Goal: Task Accomplishment & Management: Complete application form

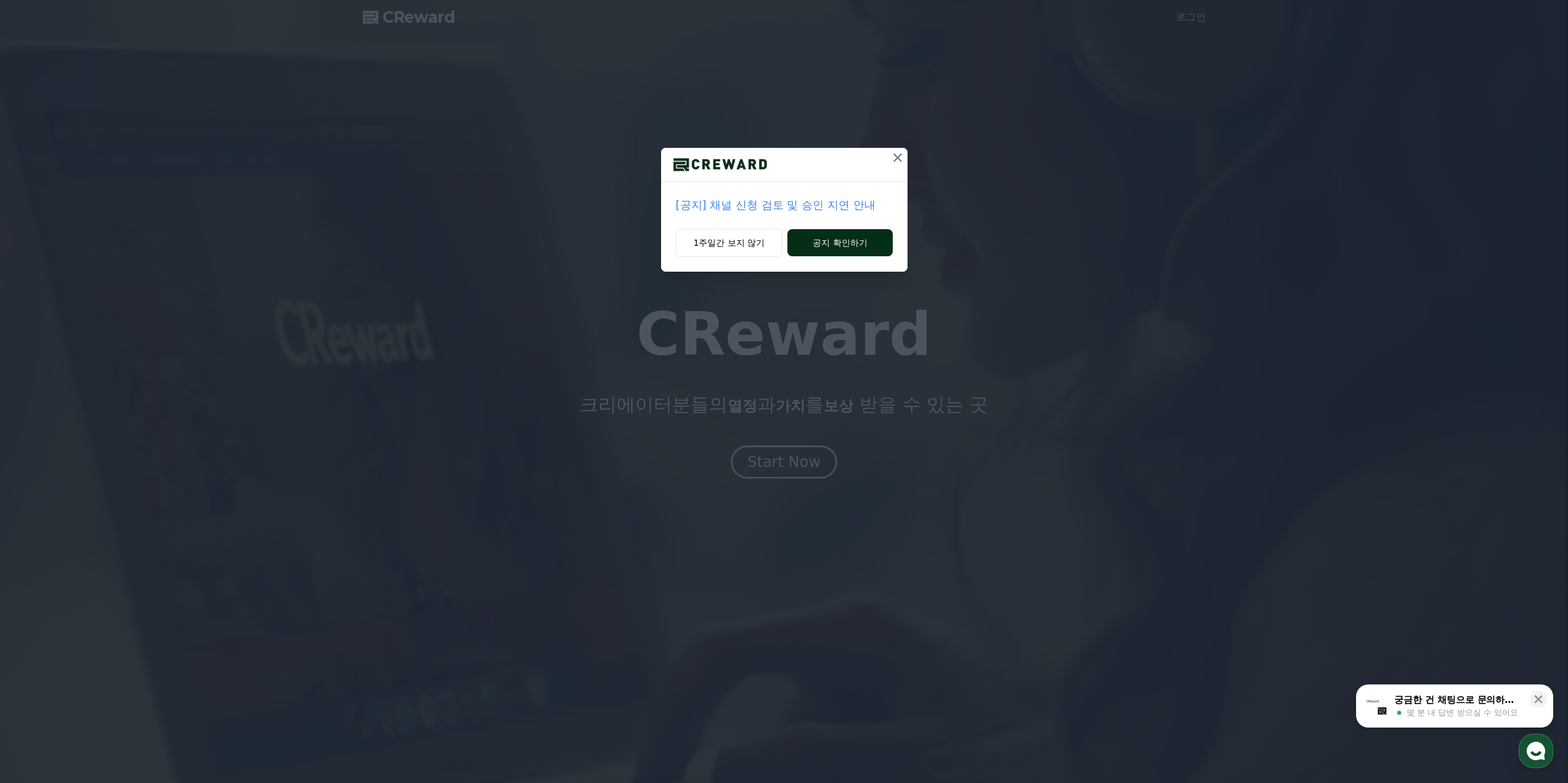
click at [824, 240] on button "공지 확인하기" at bounding box center [840, 242] width 105 height 27
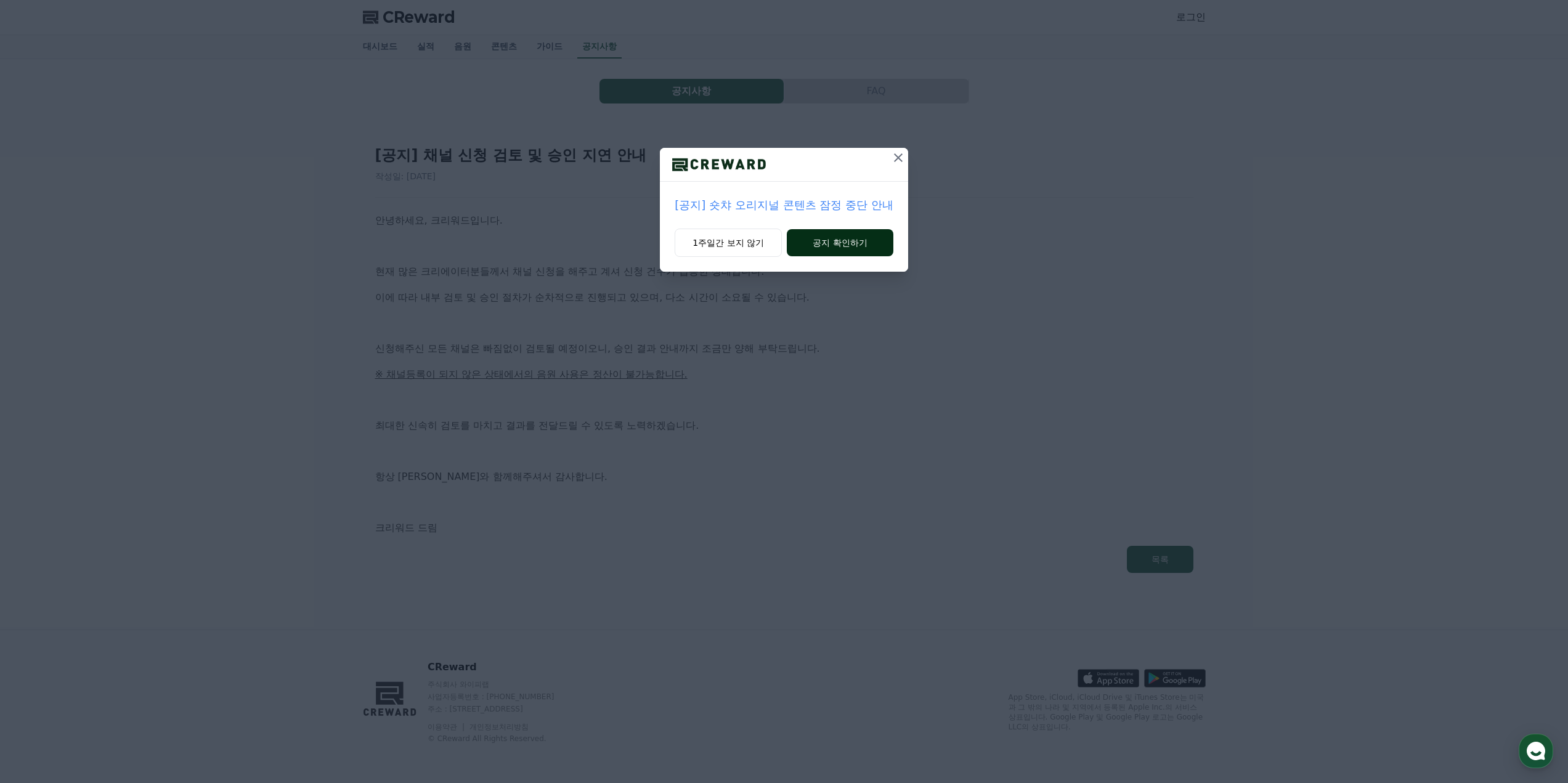
click at [842, 242] on button "공지 확인하기" at bounding box center [840, 242] width 107 height 27
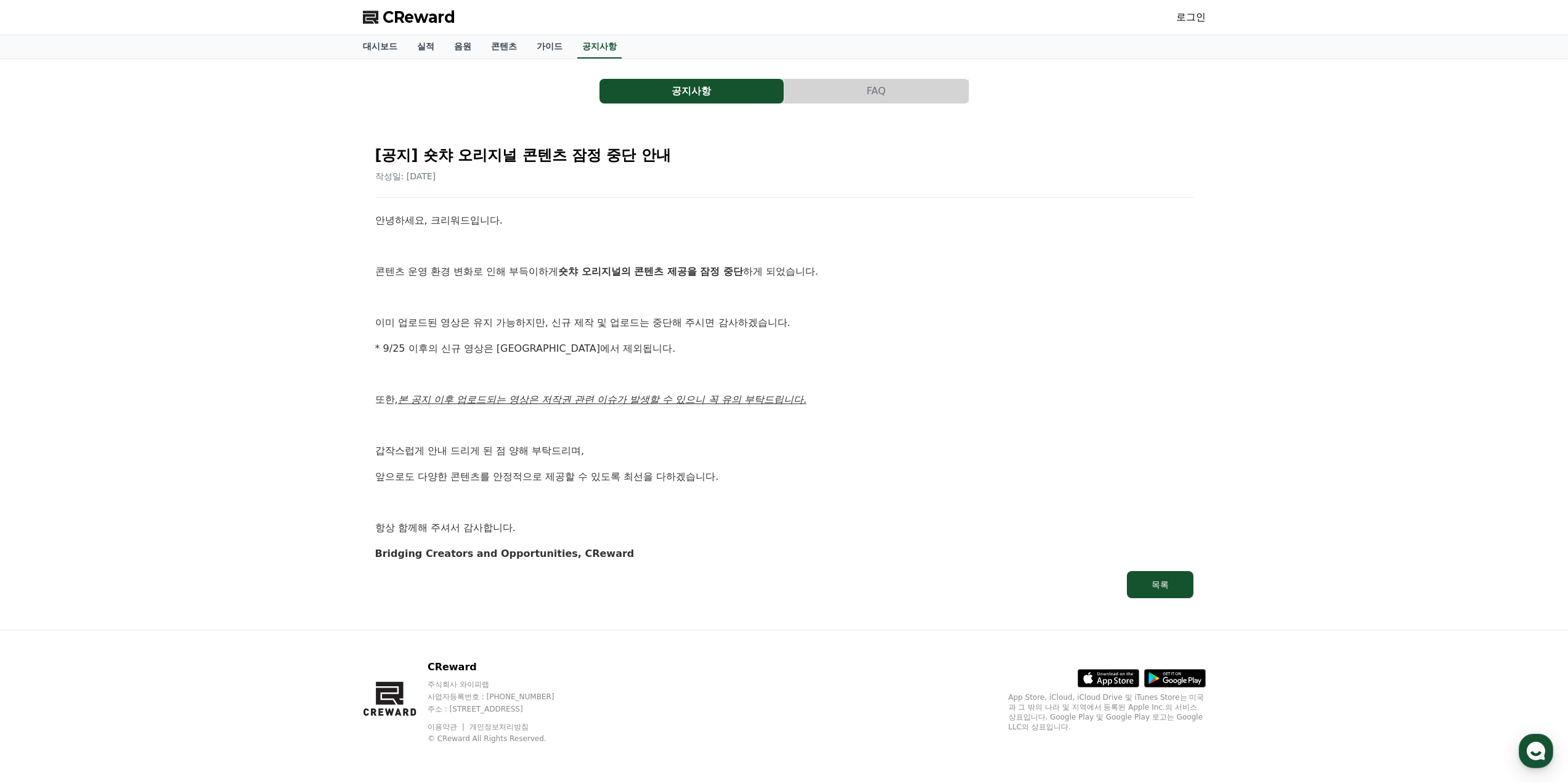
click at [842, 242] on p at bounding box center [784, 247] width 818 height 16
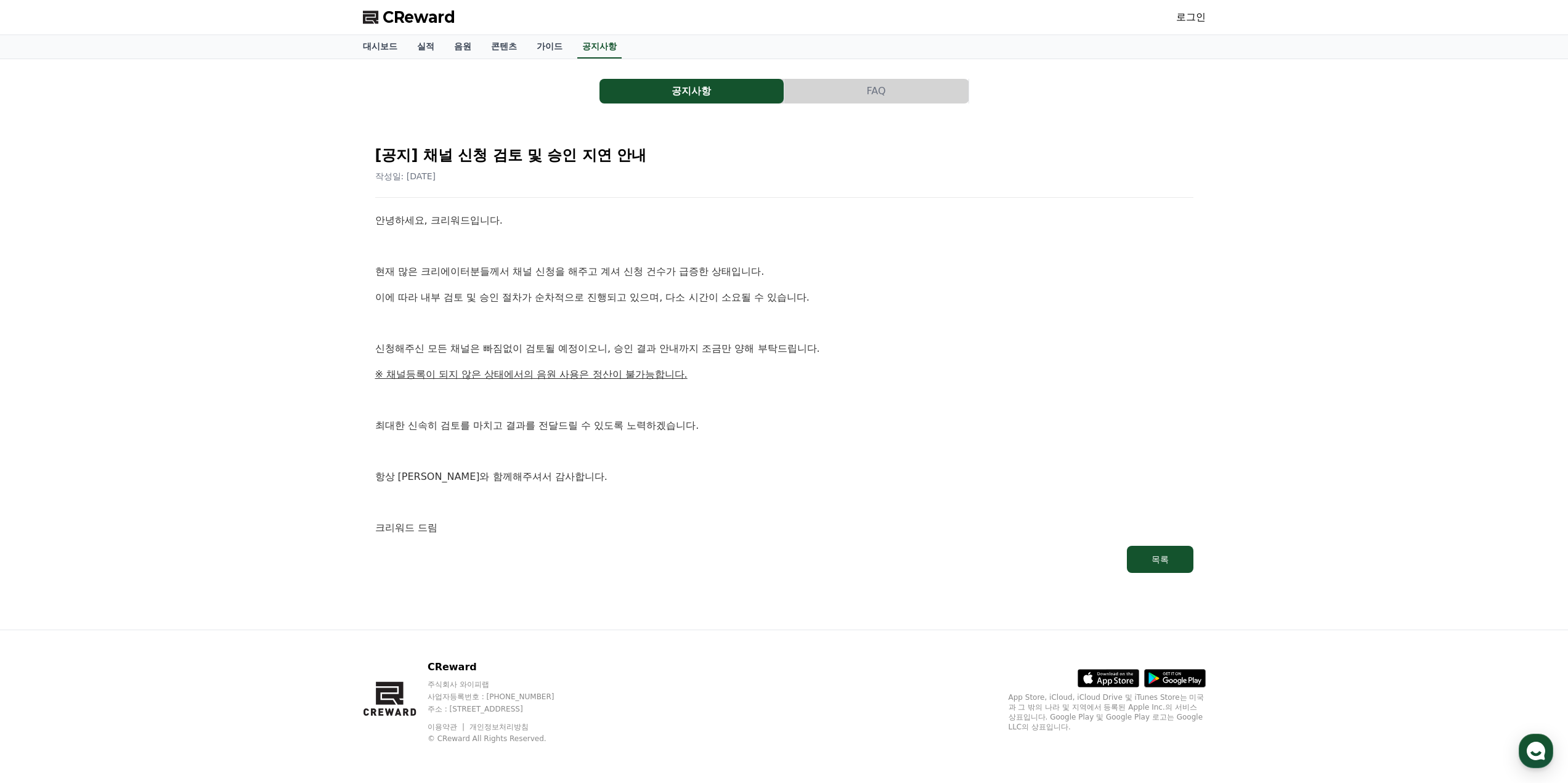
click at [1179, 14] on link "로그인" at bounding box center [1191, 17] width 29 height 15
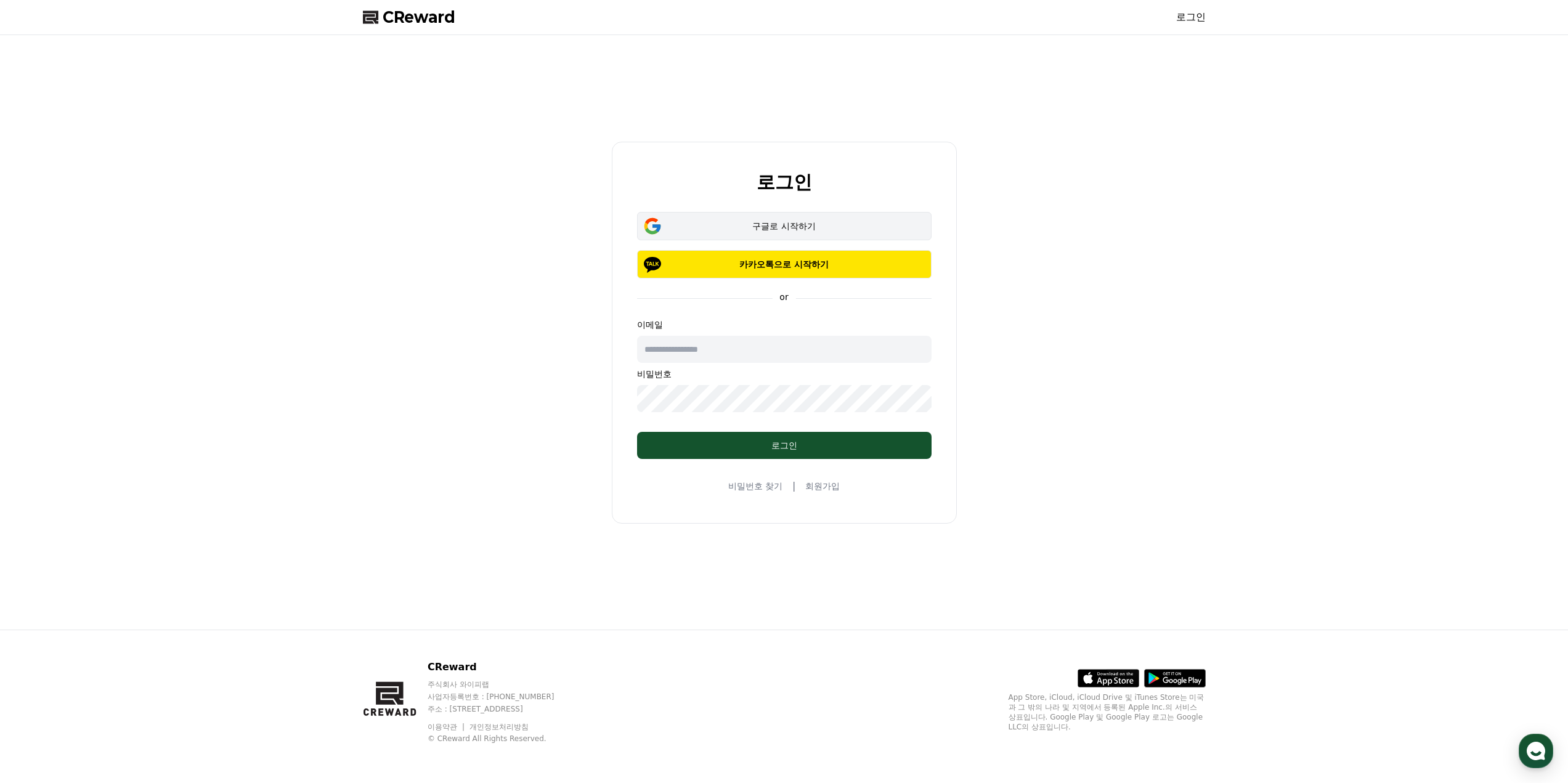
click at [843, 225] on div "구글로 시작하기" at bounding box center [784, 225] width 259 height 12
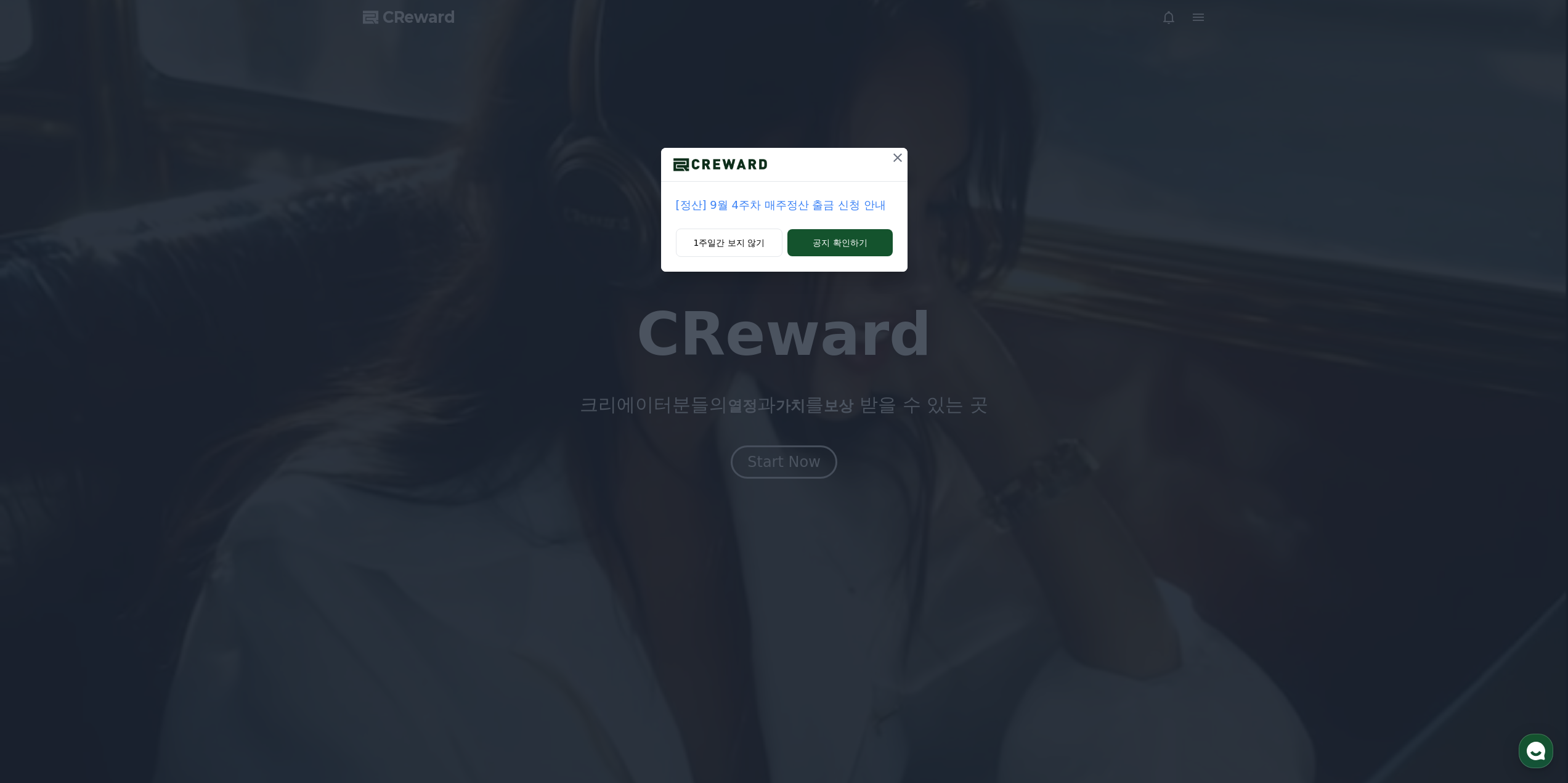
click at [895, 159] on icon at bounding box center [898, 158] width 9 height 9
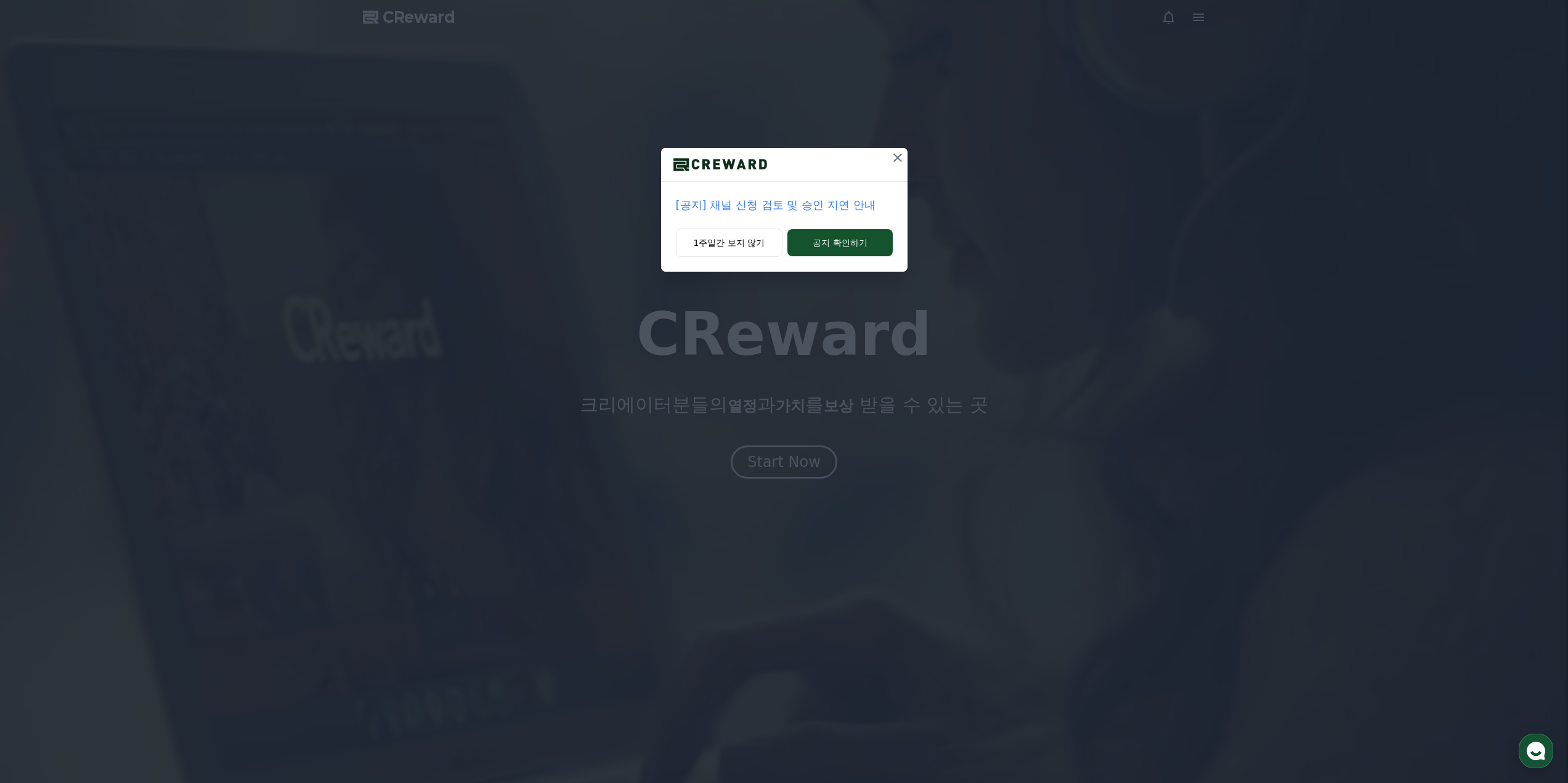
click at [847, 200] on p "[공지] 채널 신청 검토 및 승인 지연 안내" at bounding box center [785, 205] width 217 height 17
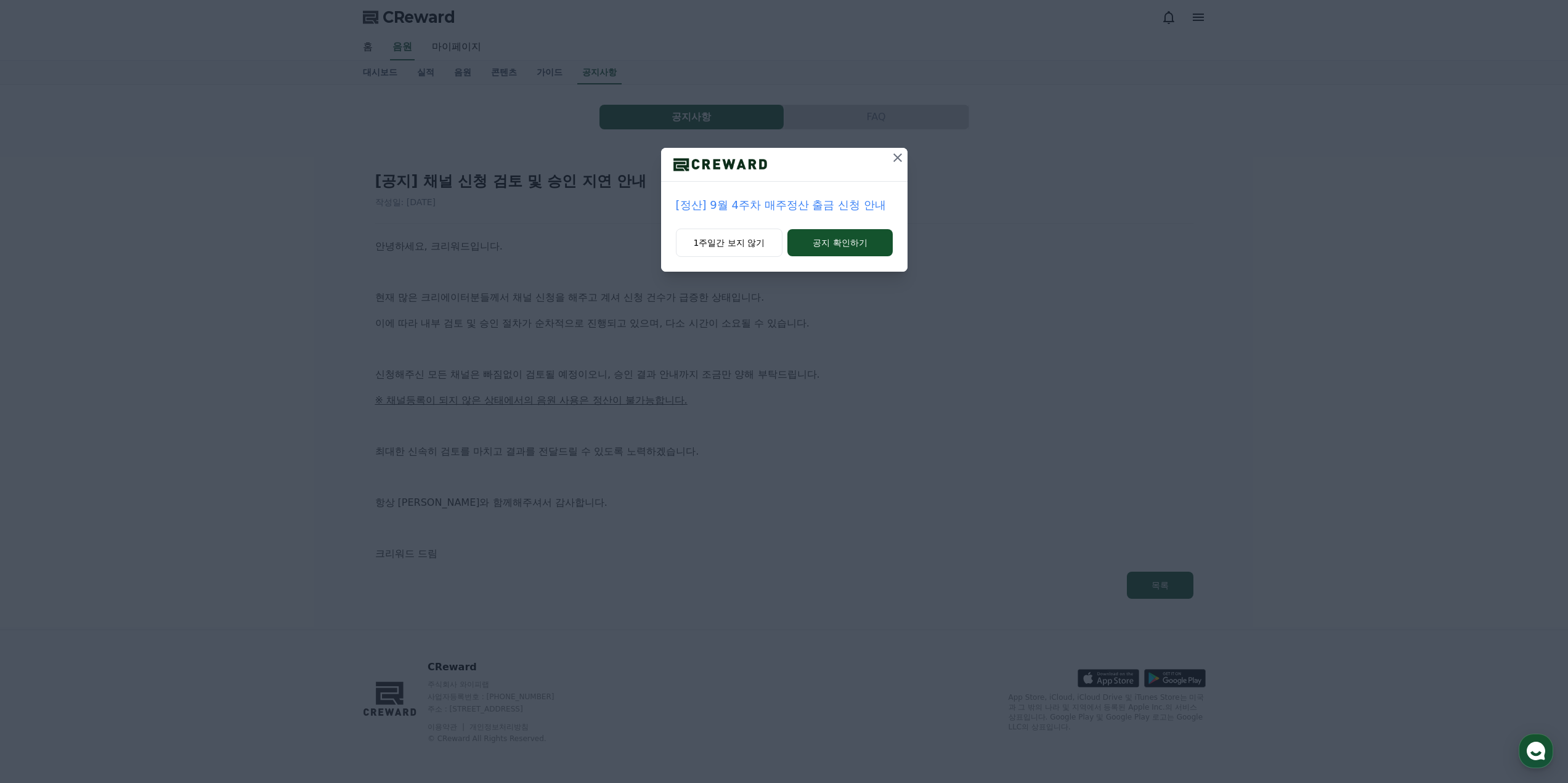
click at [850, 204] on p "[정산] 9월 4주차 매주정산 출금 신청 안내" at bounding box center [785, 205] width 217 height 17
click at [861, 204] on p "[공지] 숏챠 오리지널 콘텐츠 잠정 중단 안내" at bounding box center [783, 205] width 218 height 17
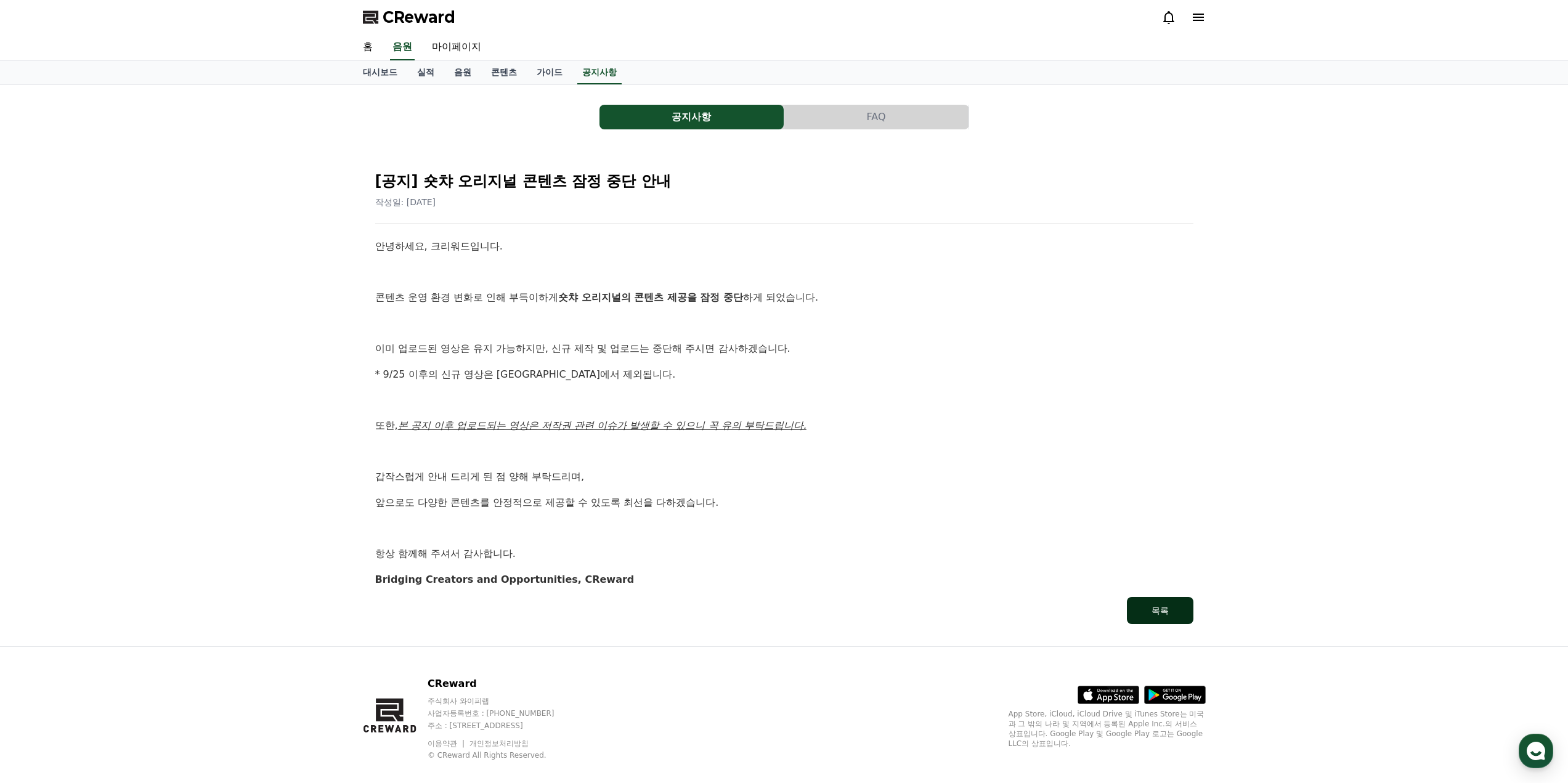
click at [1170, 604] on button "목록" at bounding box center [1160, 610] width 66 height 27
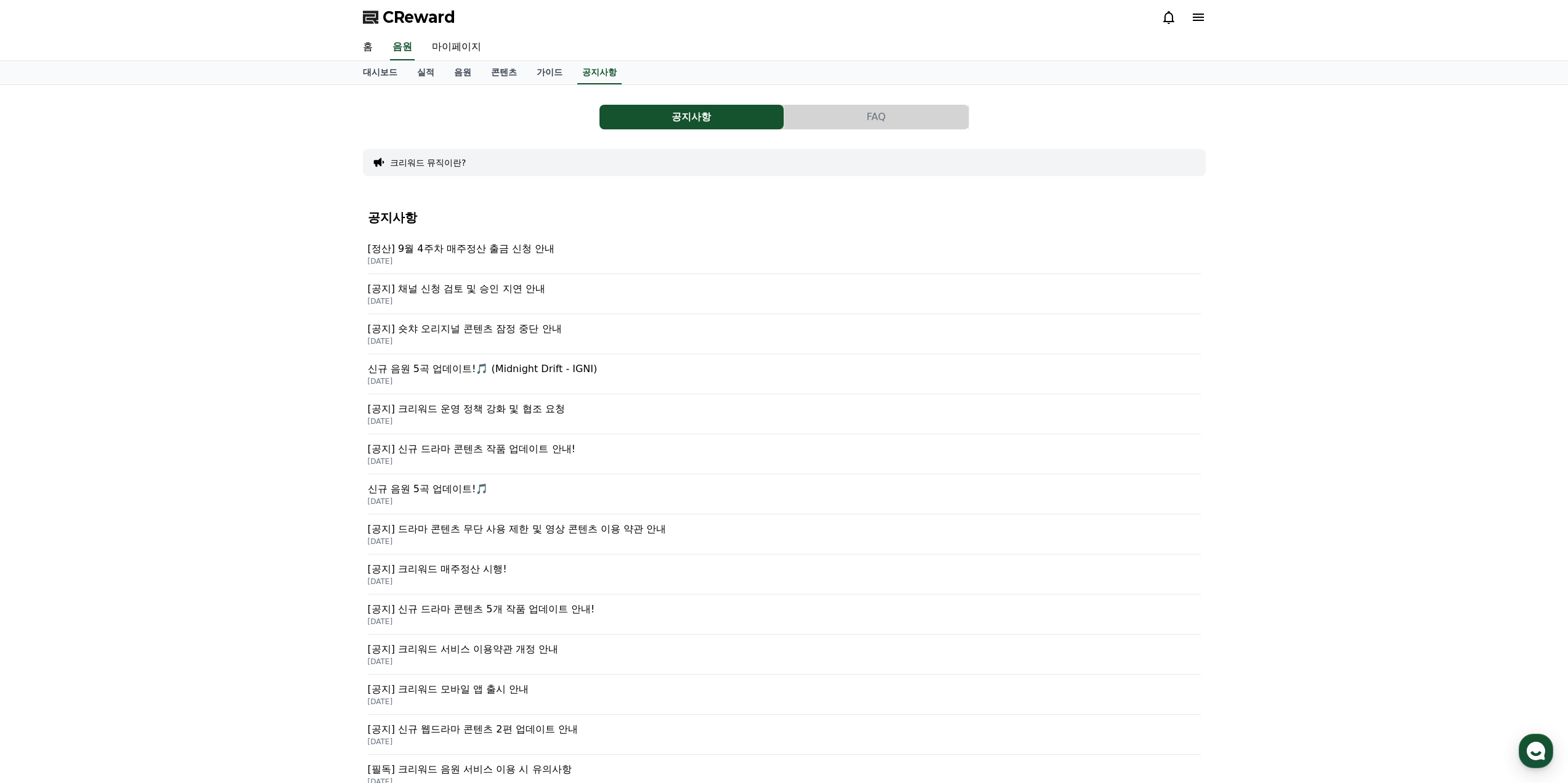
click at [546, 407] on p "[공지] 크리워드 운영 정책 강화 및 협조 요청" at bounding box center [784, 409] width 833 height 15
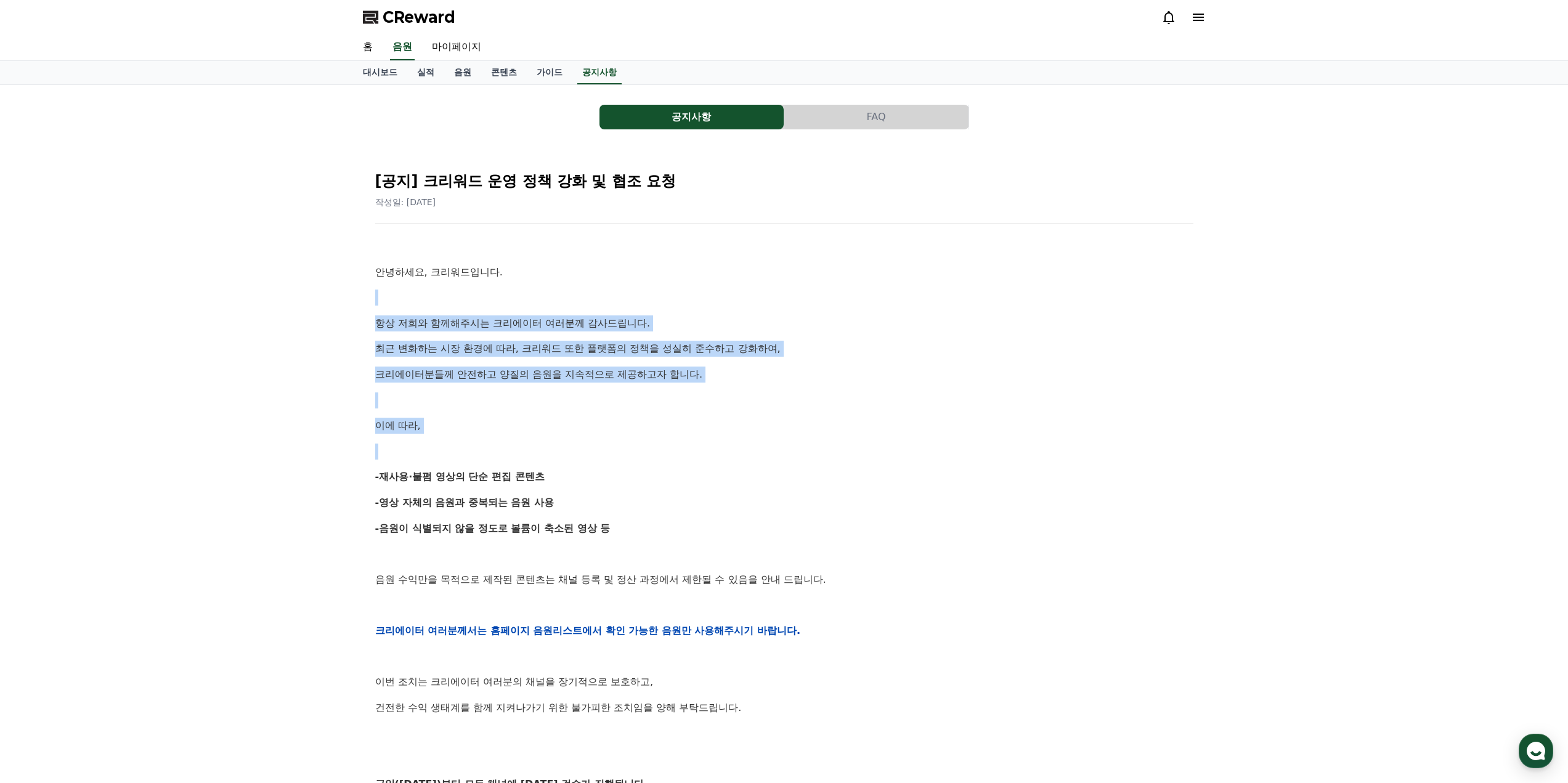
drag, startPoint x: 555, startPoint y: 269, endPoint x: 654, endPoint y: 459, distance: 214.2
click at [654, 459] on div "안녕하세요, 크리워드입니다. 항상 저희와 함께해주시는 크리에이터 여러분께 감사드립니다. 최근 변화하는 시장 환경에 따라, 크리워드 또한 플랫폼…" at bounding box center [784, 630] width 818 height 784
click at [655, 459] on p at bounding box center [784, 452] width 818 height 16
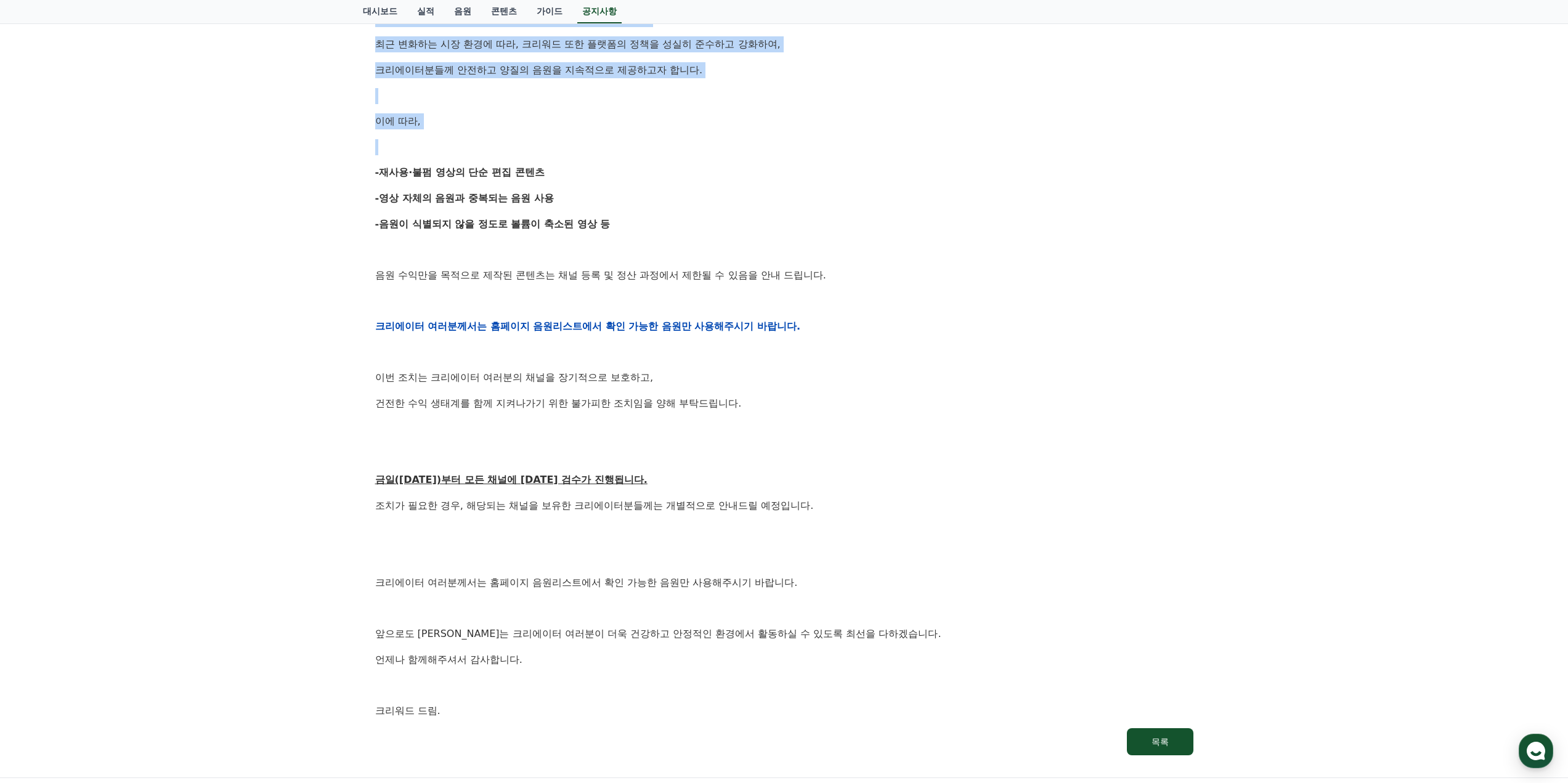
scroll to position [308, 0]
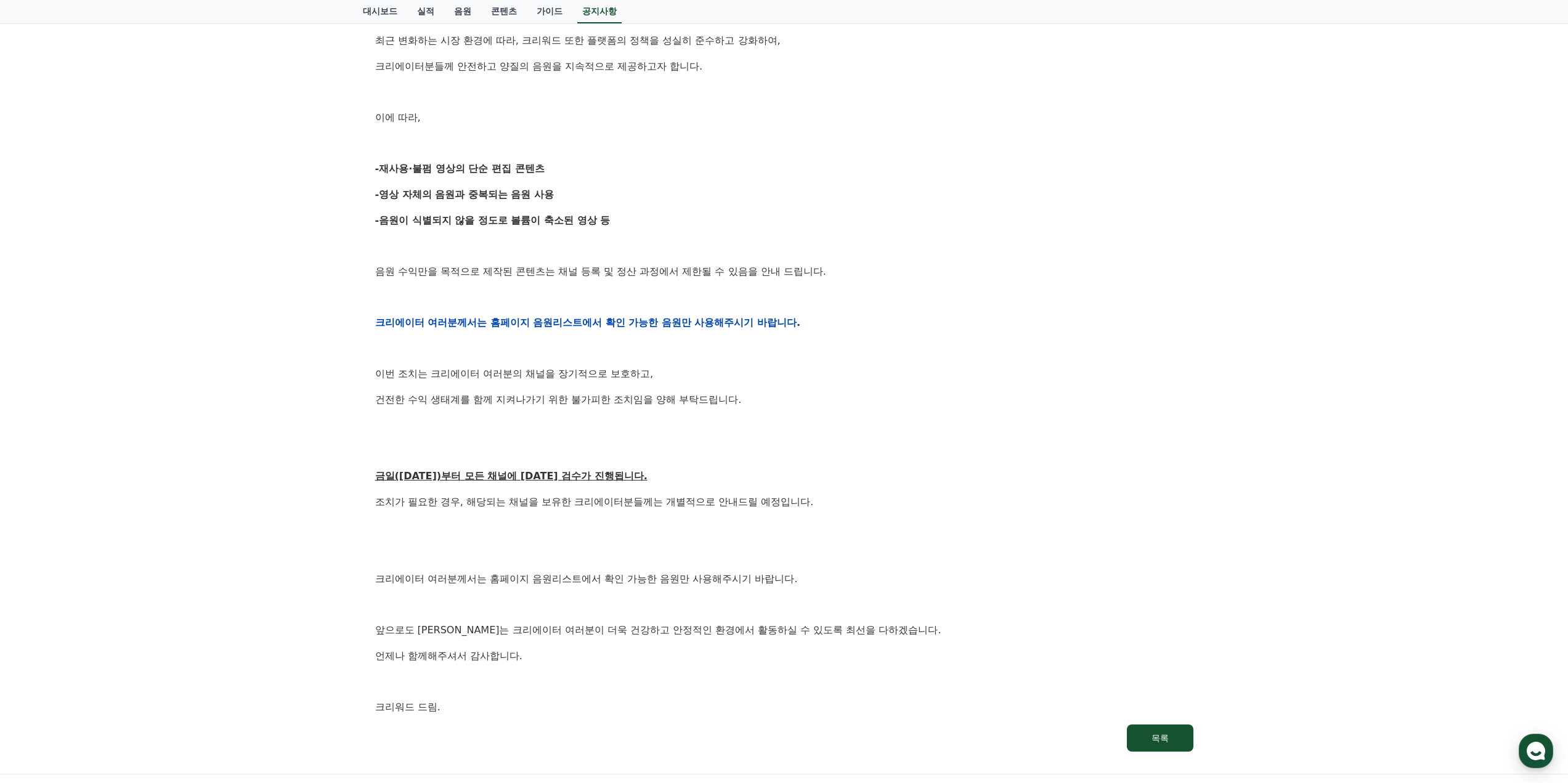
click at [671, 430] on p at bounding box center [784, 425] width 818 height 16
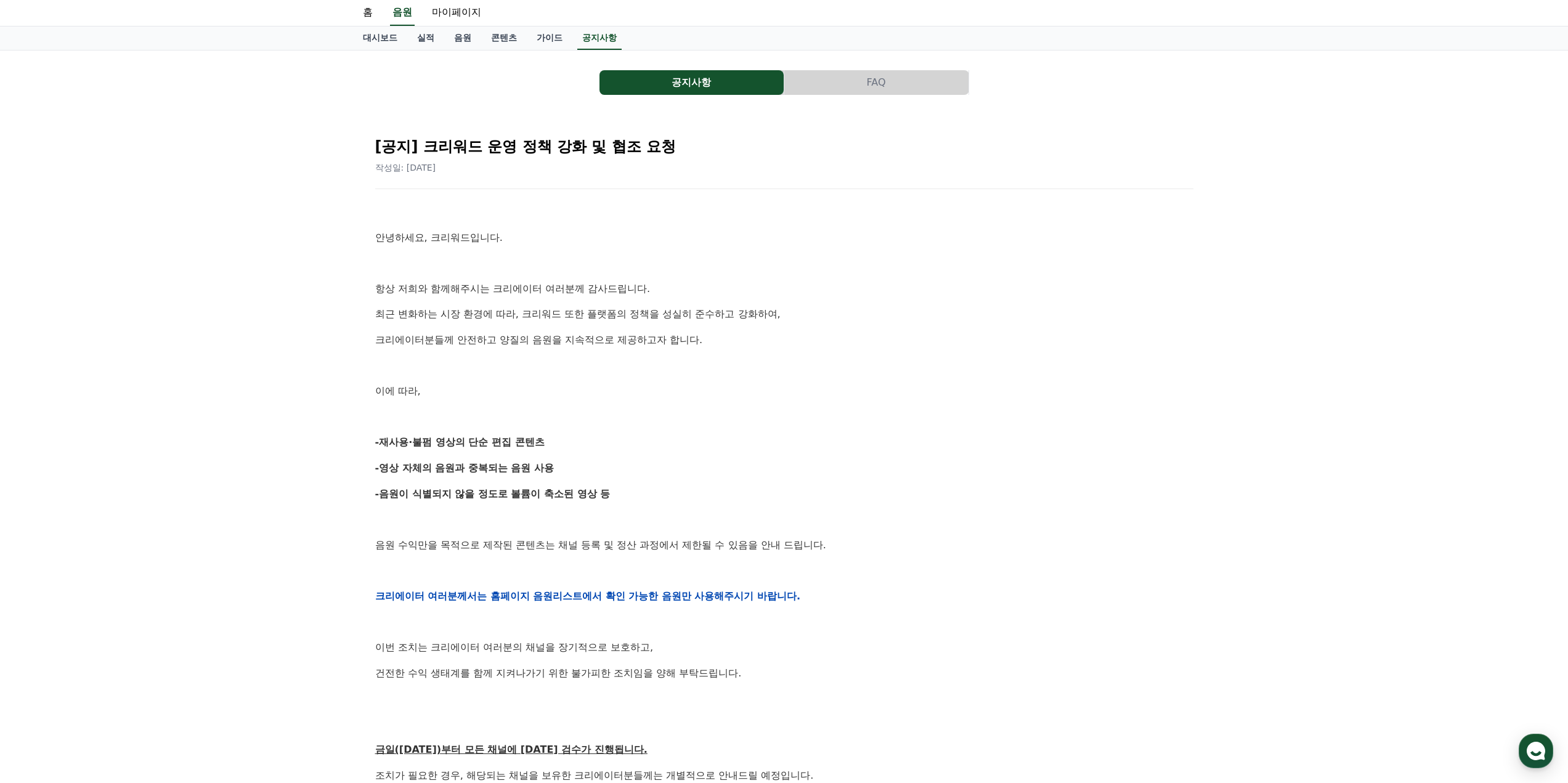
scroll to position [0, 0]
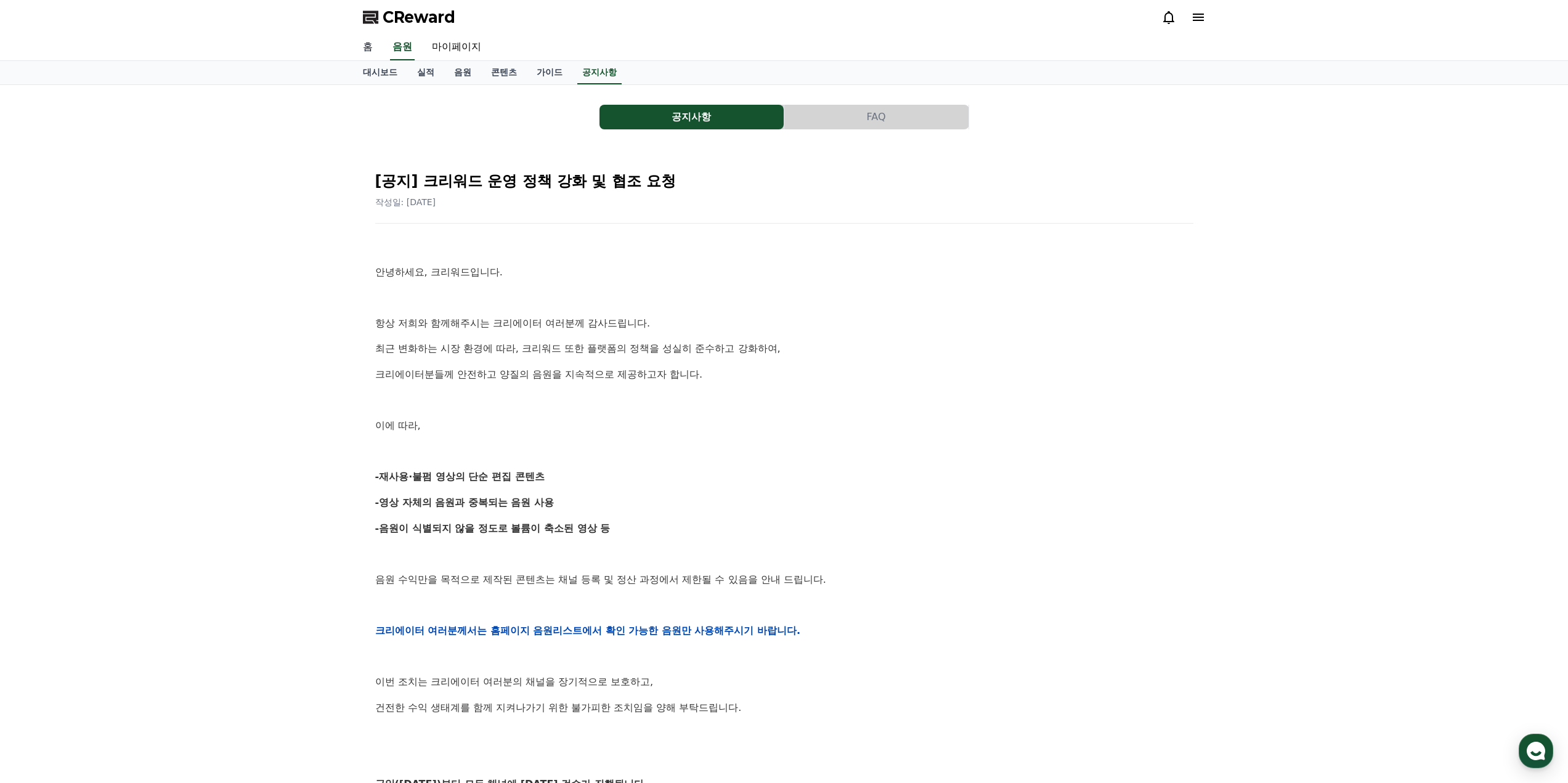
click at [363, 48] on link "홈" at bounding box center [368, 47] width 29 height 26
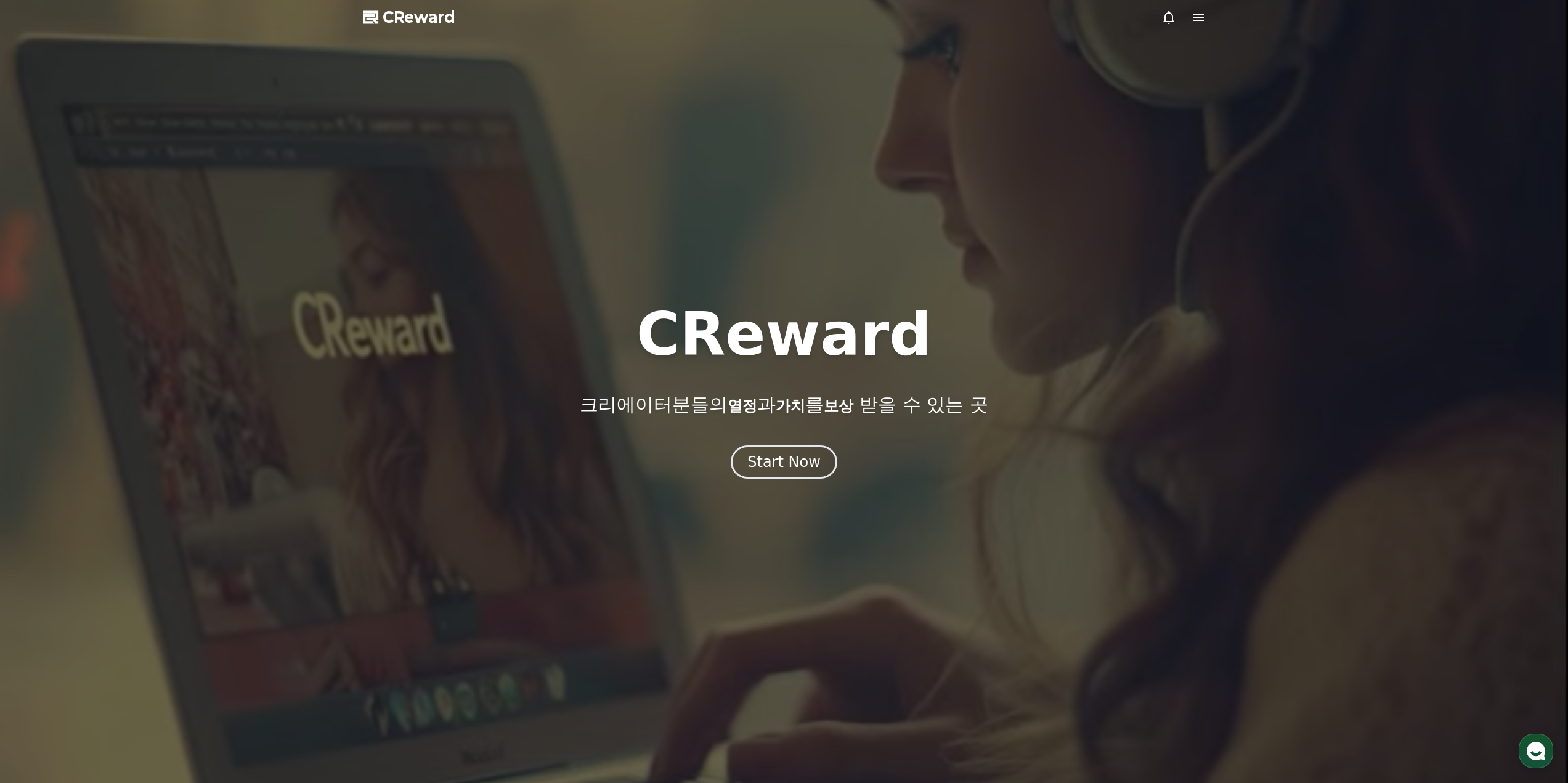
click at [423, 18] on span "CReward" at bounding box center [418, 17] width 73 height 20
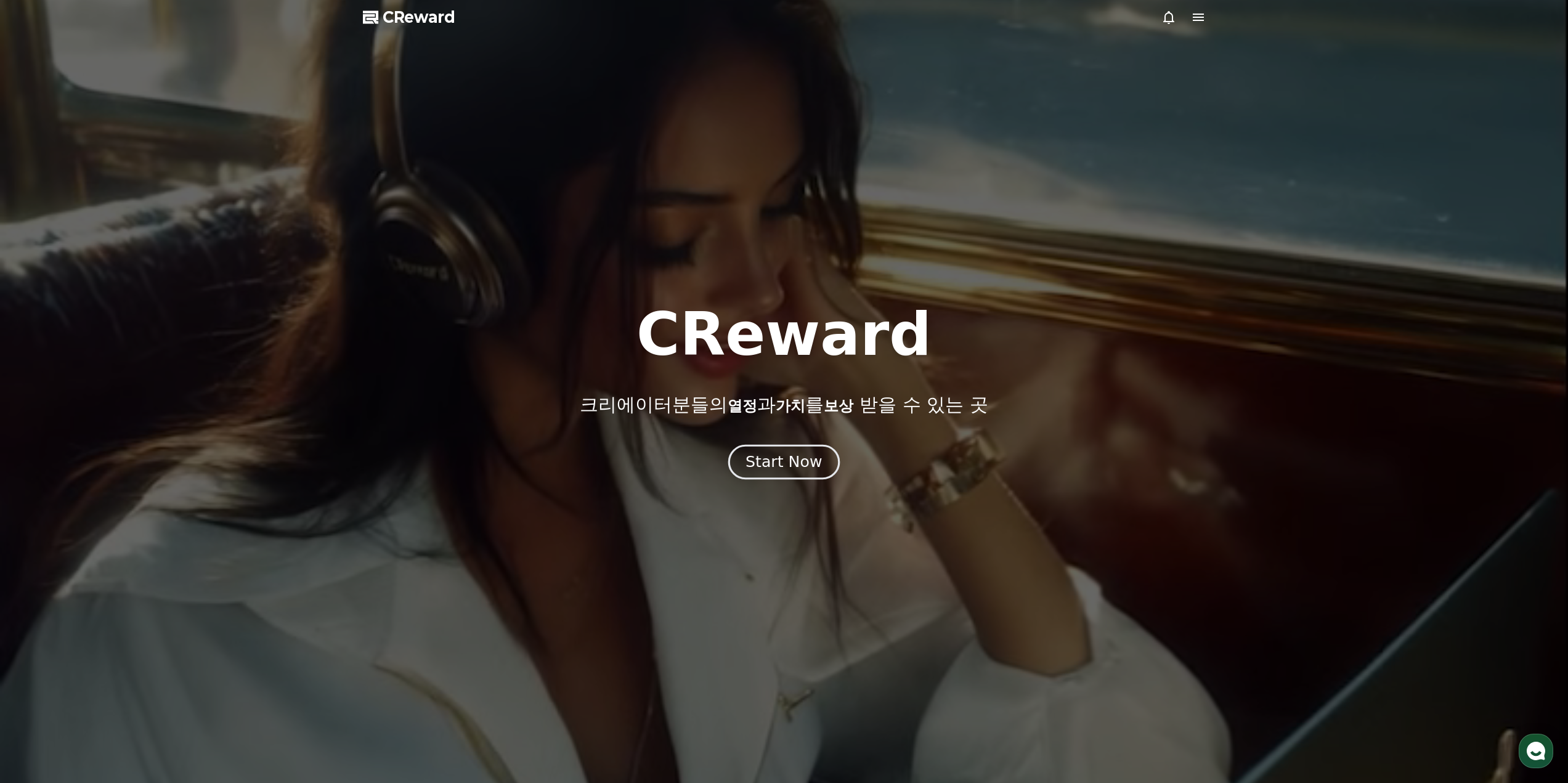
click at [791, 458] on div "Start Now" at bounding box center [784, 462] width 77 height 21
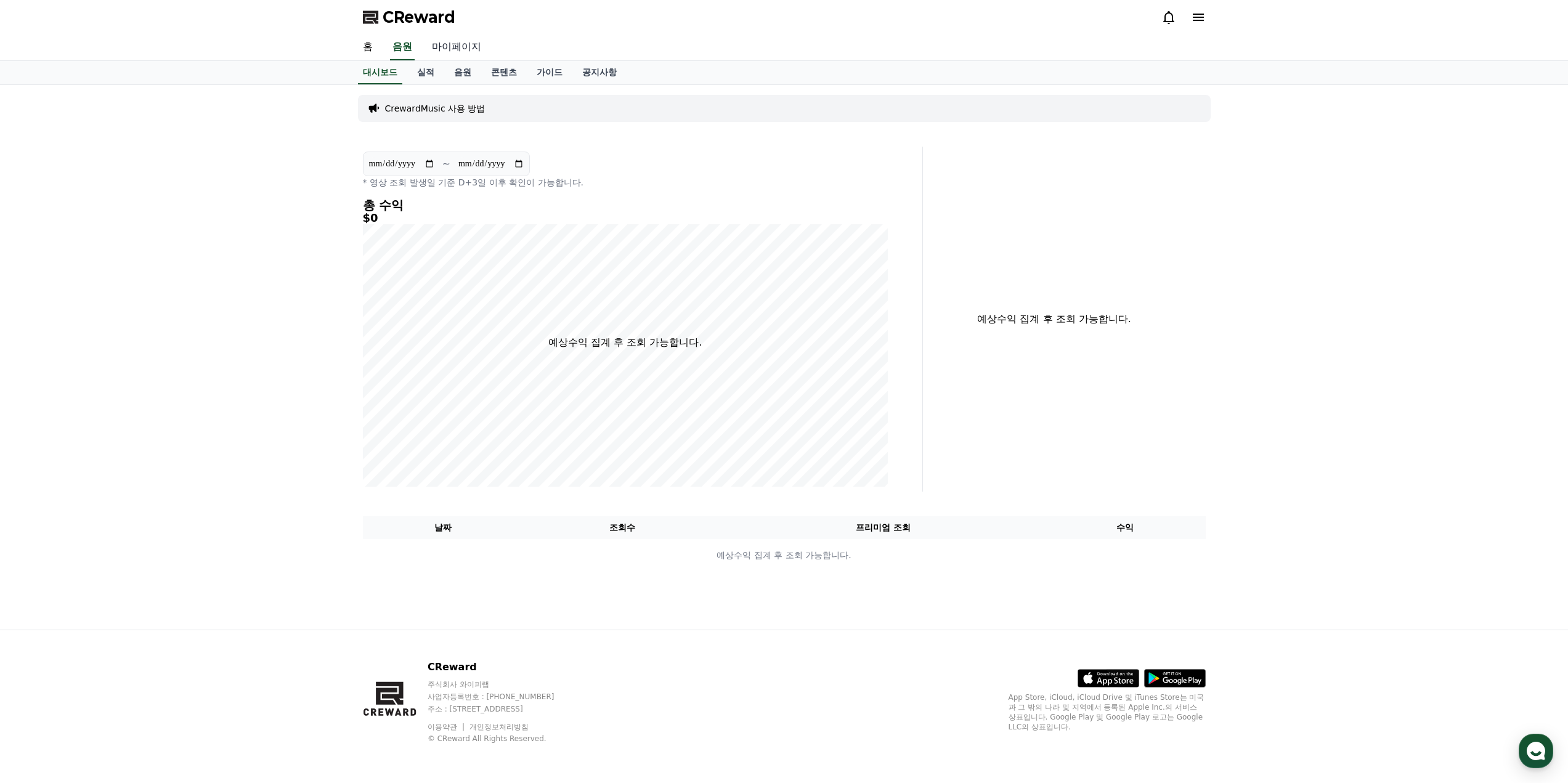
click at [457, 48] on link "마이페이지" at bounding box center [457, 47] width 69 height 26
select select "**********"
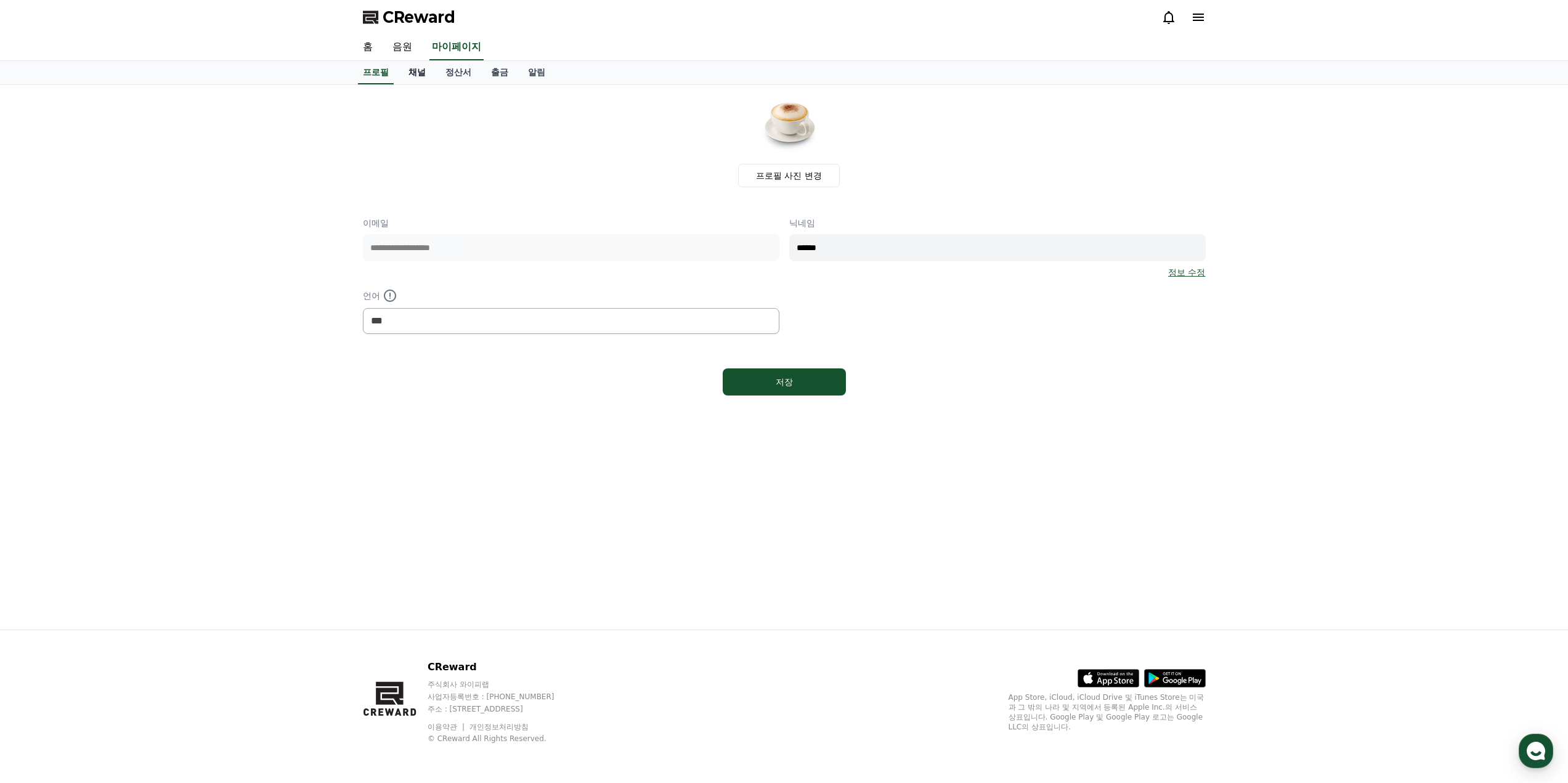
click at [423, 69] on link "채널" at bounding box center [416, 73] width 37 height 24
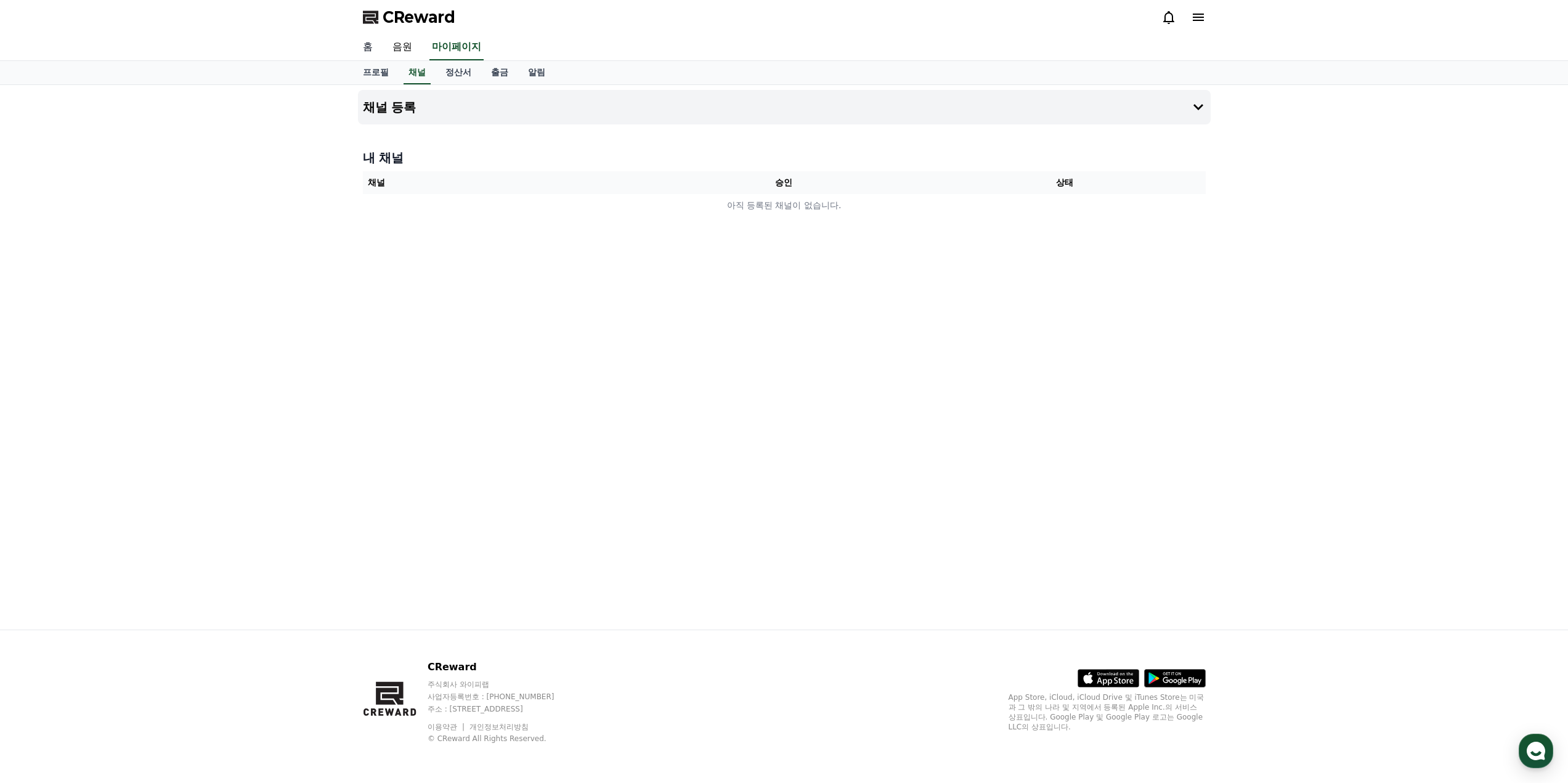
click at [361, 47] on link "홈" at bounding box center [368, 47] width 29 height 26
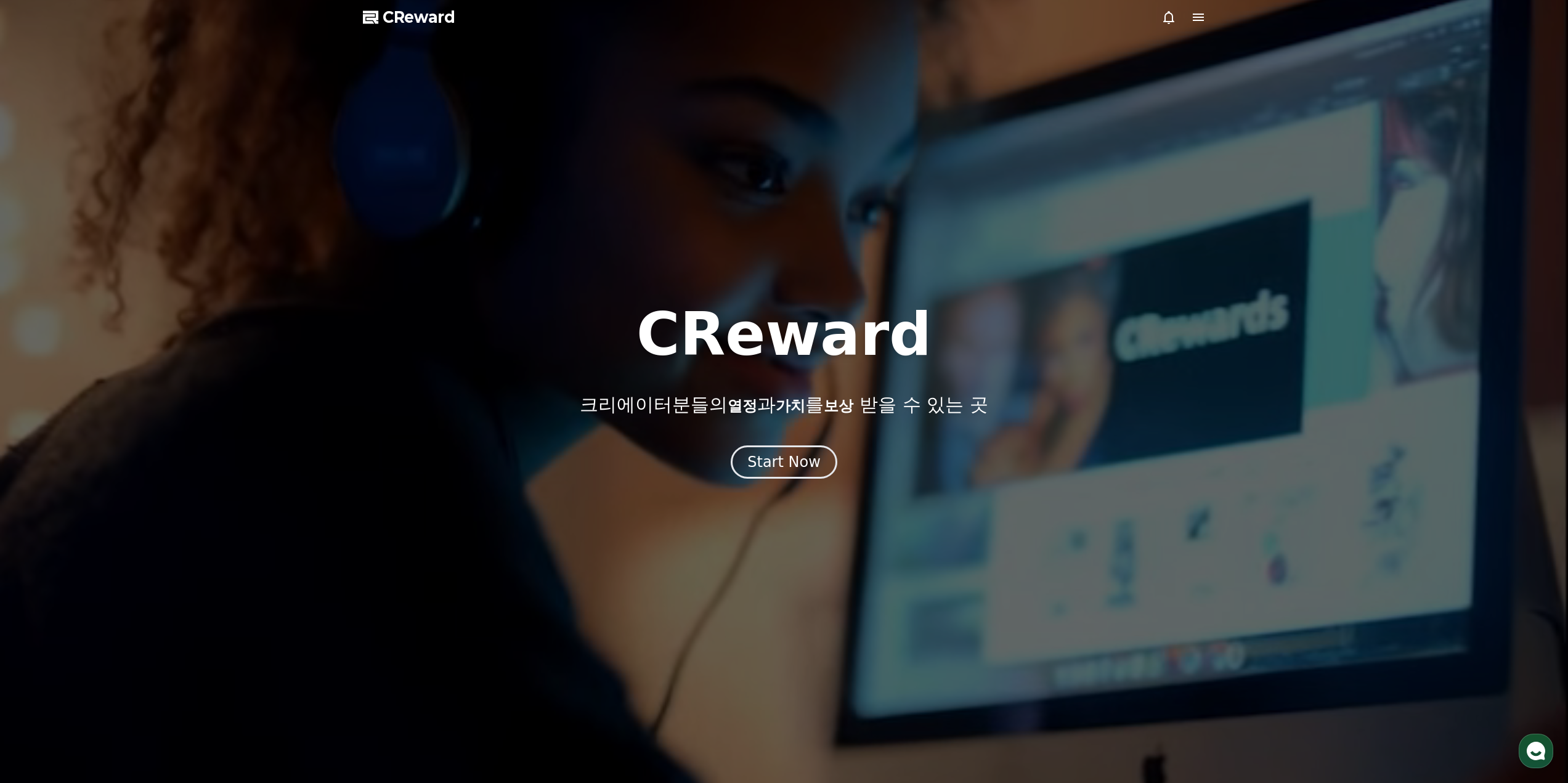
click at [406, 15] on span "CReward" at bounding box center [418, 17] width 73 height 20
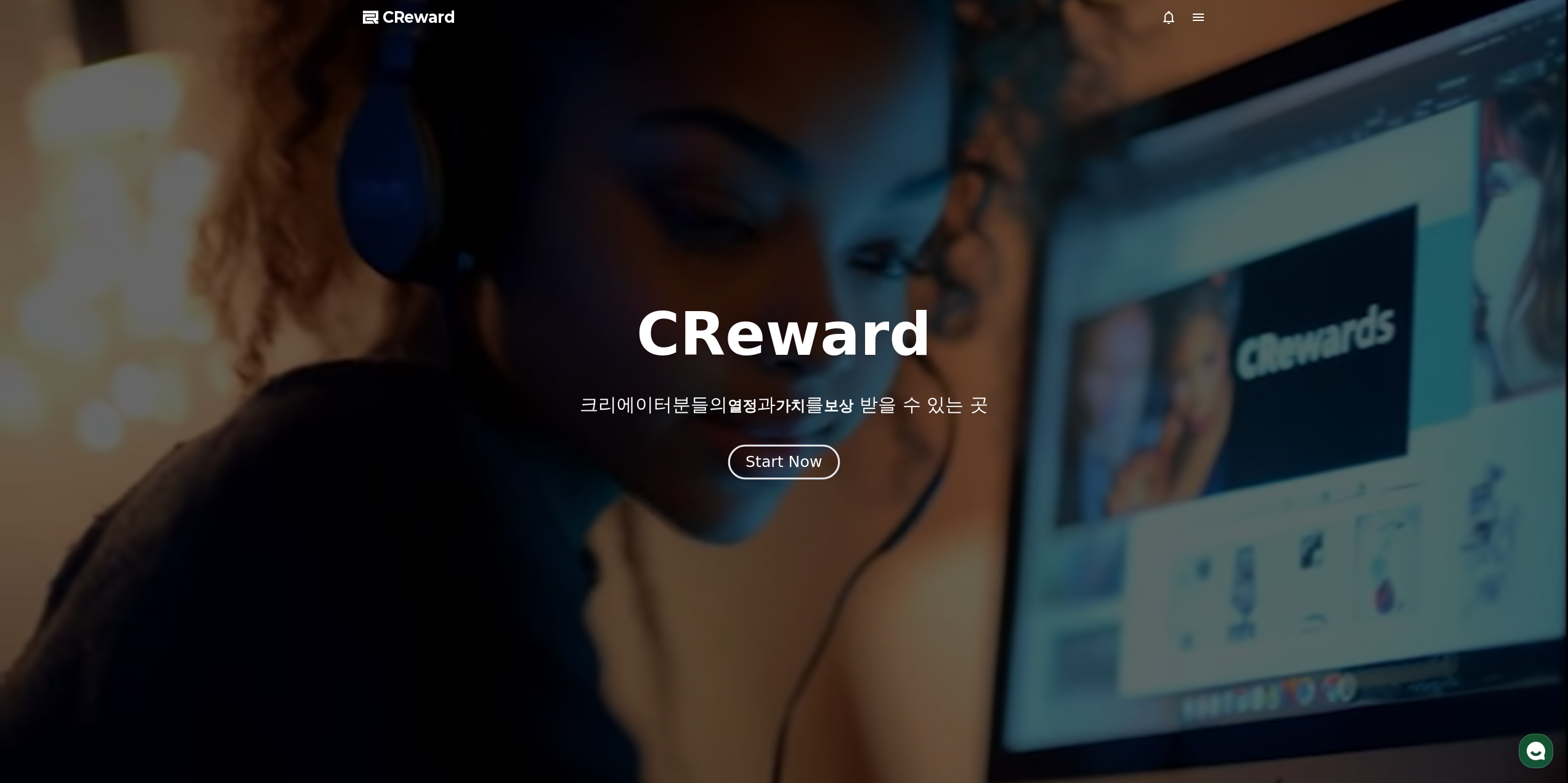
click at [788, 469] on div "Start Now" at bounding box center [784, 462] width 77 height 21
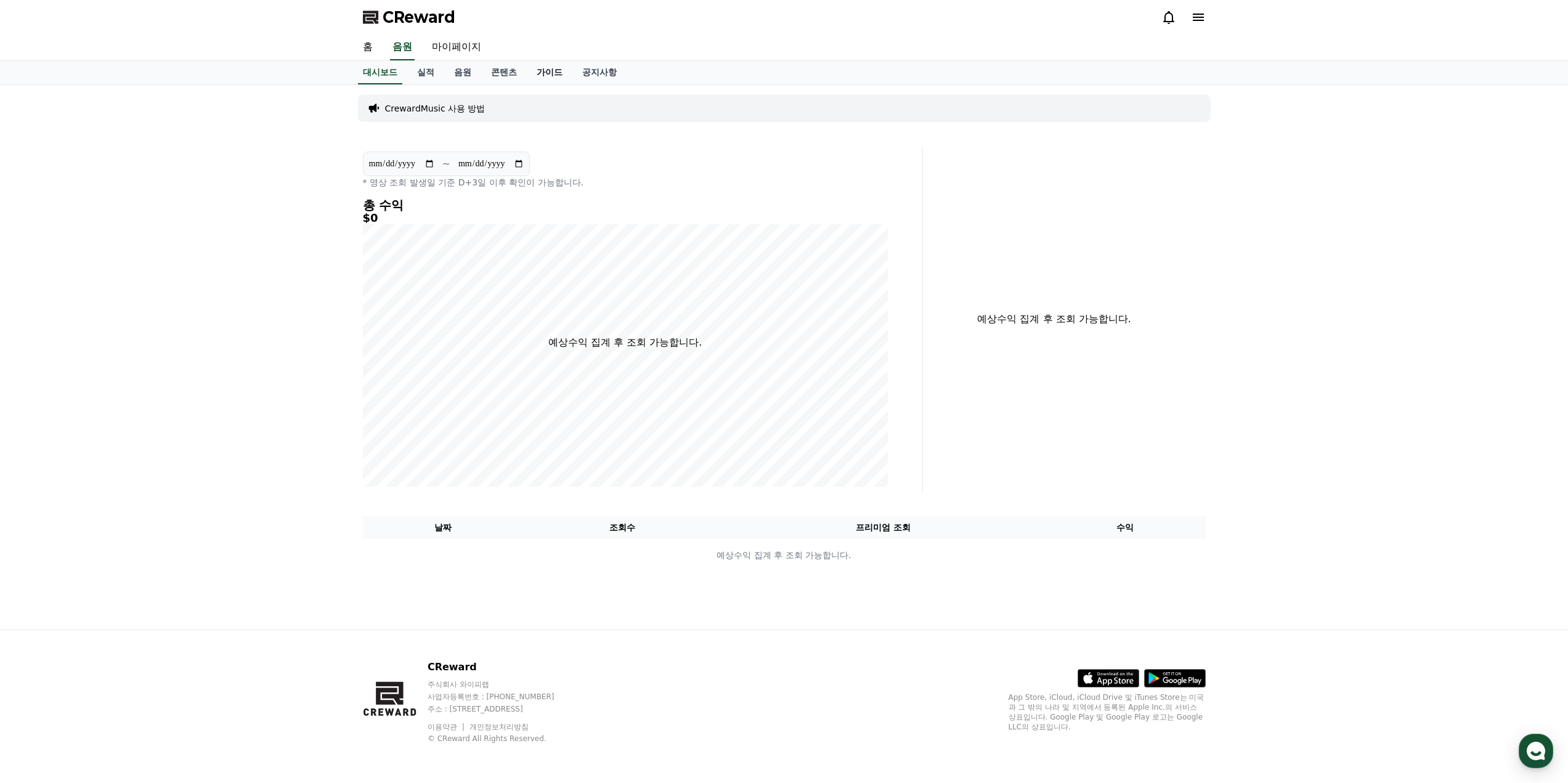
click at [546, 73] on link "가이드" at bounding box center [550, 73] width 46 height 24
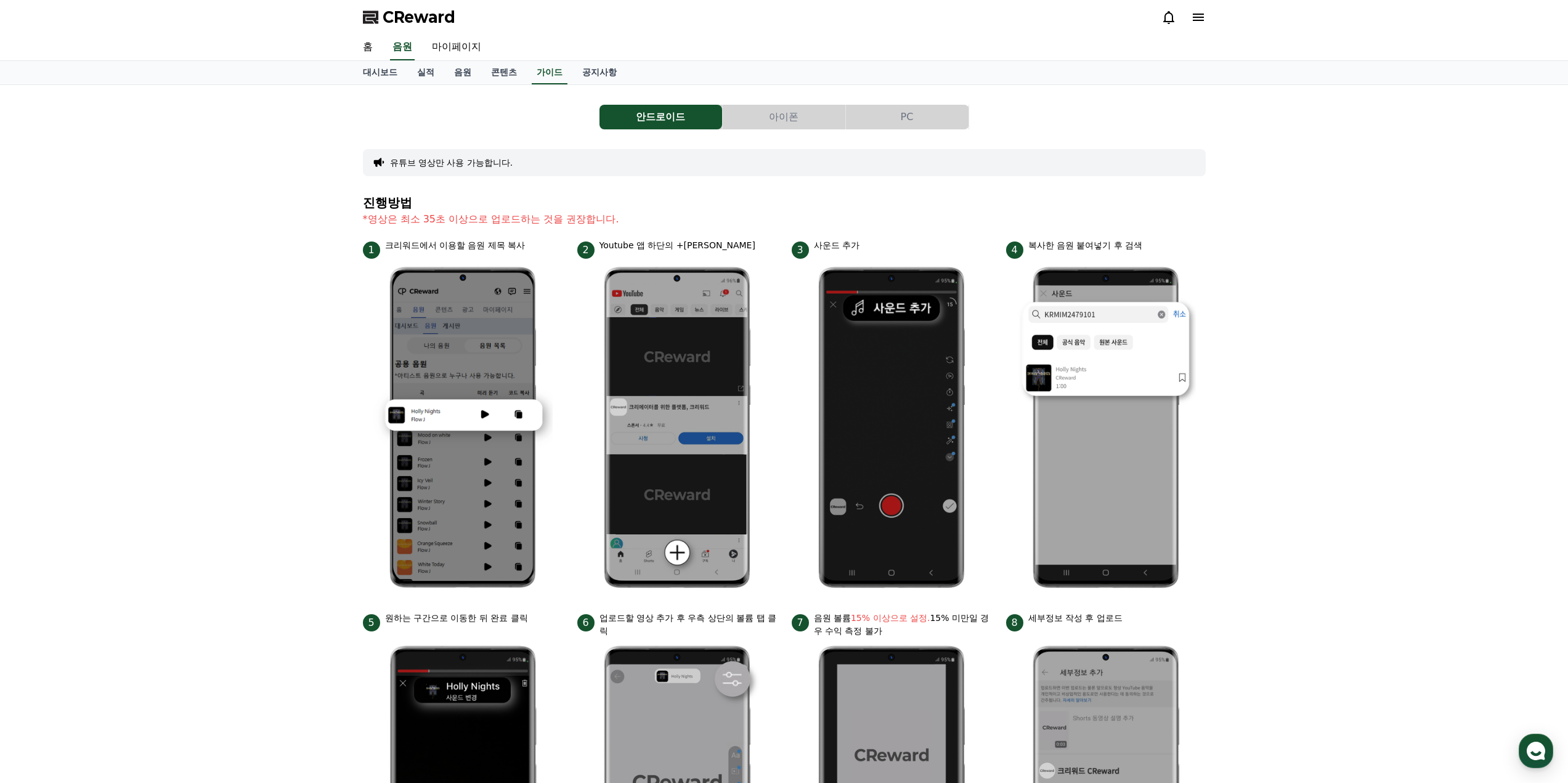
click at [716, 217] on p "*영상은 최소 35초 이상으로 업로드하는 것을 권장합니다." at bounding box center [784, 220] width 843 height 15
click at [594, 77] on link "공지사항" at bounding box center [599, 73] width 54 height 24
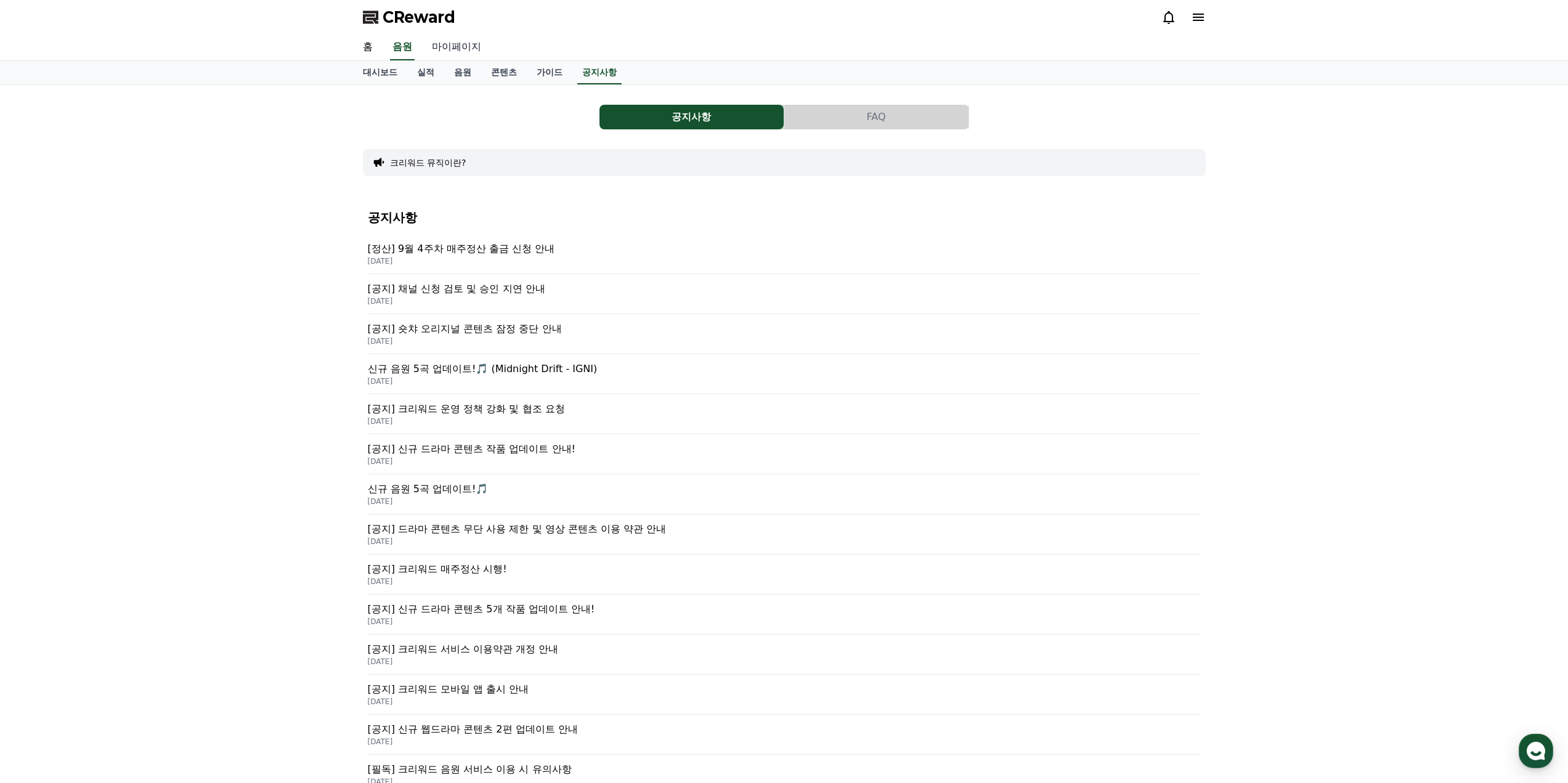
click at [450, 45] on link "마이페이지" at bounding box center [457, 47] width 69 height 26
select select "**********"
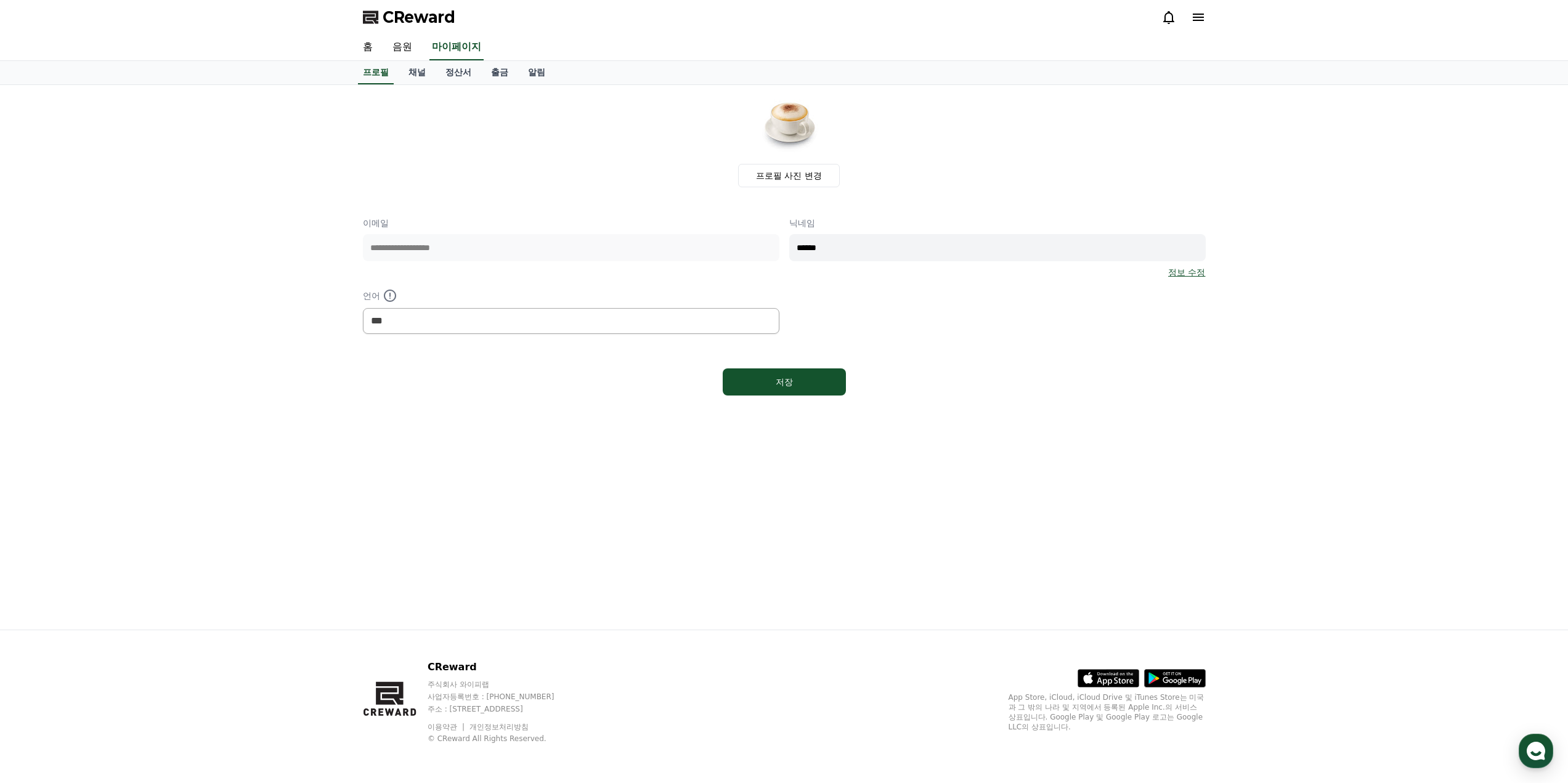
click at [636, 185] on div "프로필 사진 변경" at bounding box center [789, 140] width 833 height 92
click at [423, 78] on link "채널" at bounding box center [416, 73] width 37 height 24
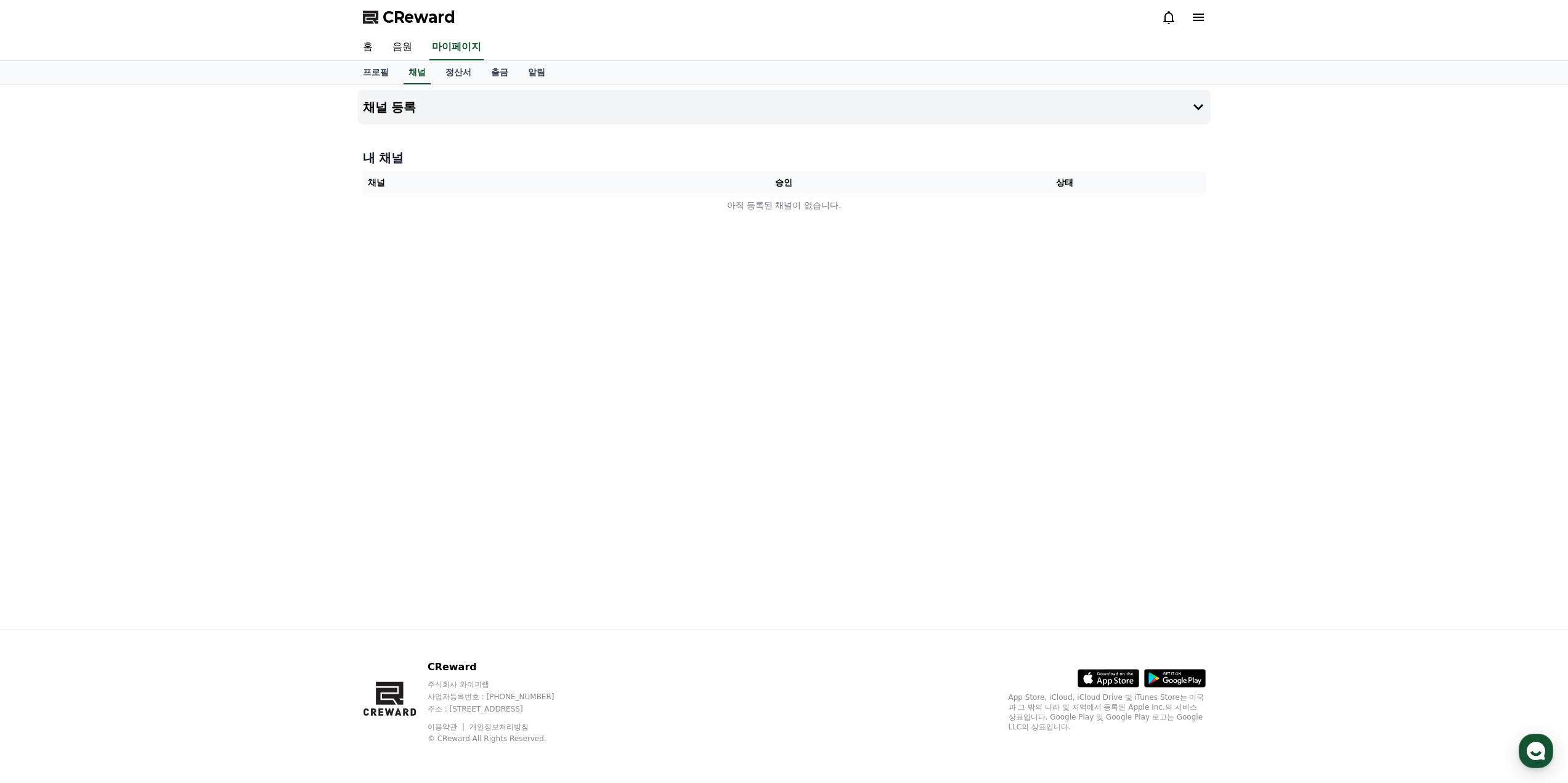
click at [822, 184] on th "승인" at bounding box center [784, 183] width 281 height 23
drag, startPoint x: 786, startPoint y: 209, endPoint x: 768, endPoint y: 207, distance: 18.1
click at [784, 209] on td "아직 등록된 채널이 없습니다." at bounding box center [784, 206] width 843 height 23
click at [698, 211] on td "아직 등록된 채널이 없습니다." at bounding box center [784, 206] width 843 height 23
click at [416, 106] on button "채널 등록" at bounding box center [784, 107] width 853 height 34
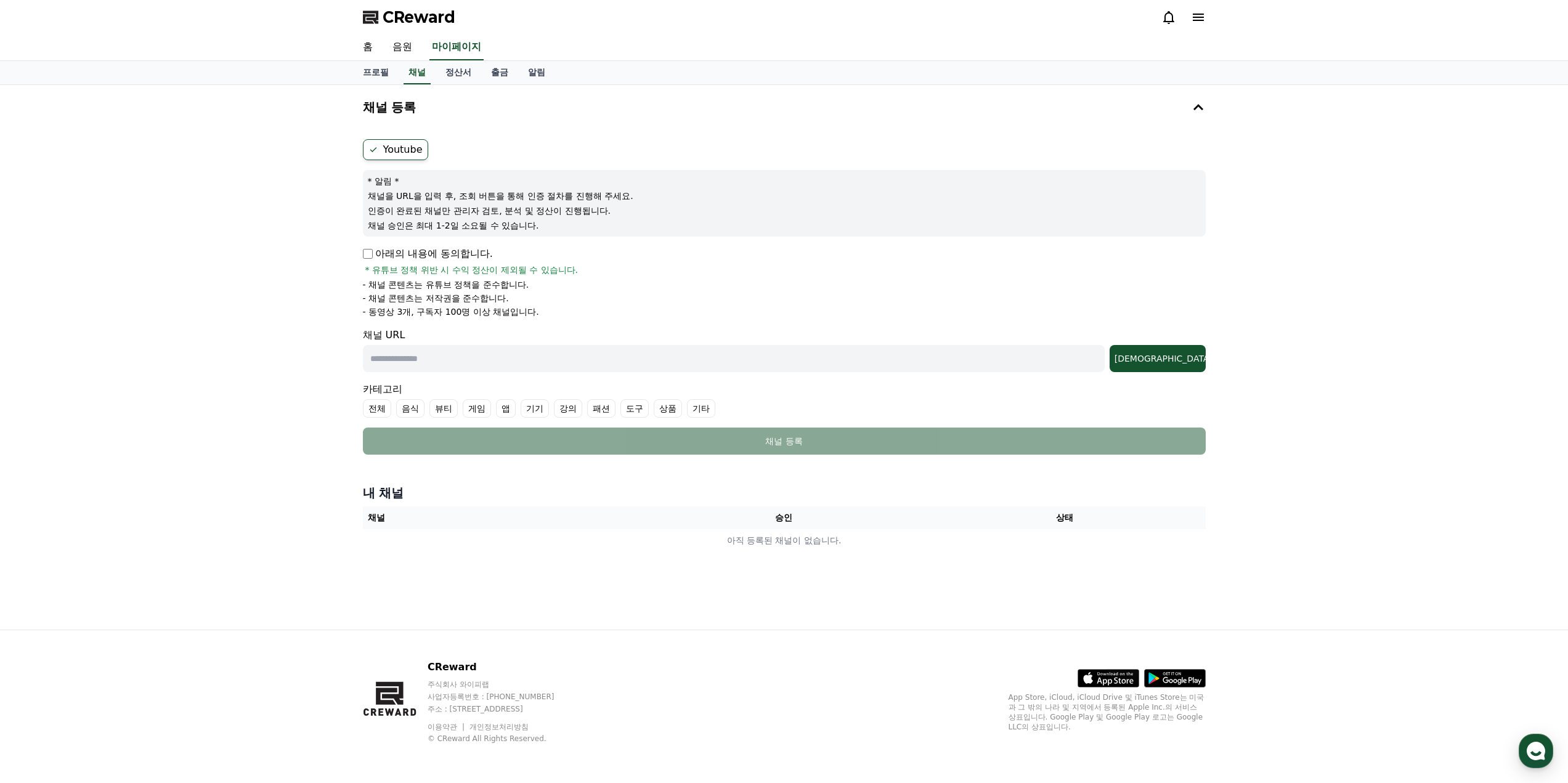
click at [469, 358] on input "text" at bounding box center [733, 358] width 742 height 27
paste input "**********"
type input "**********"
click at [1170, 358] on div "조회" at bounding box center [1158, 358] width 87 height 12
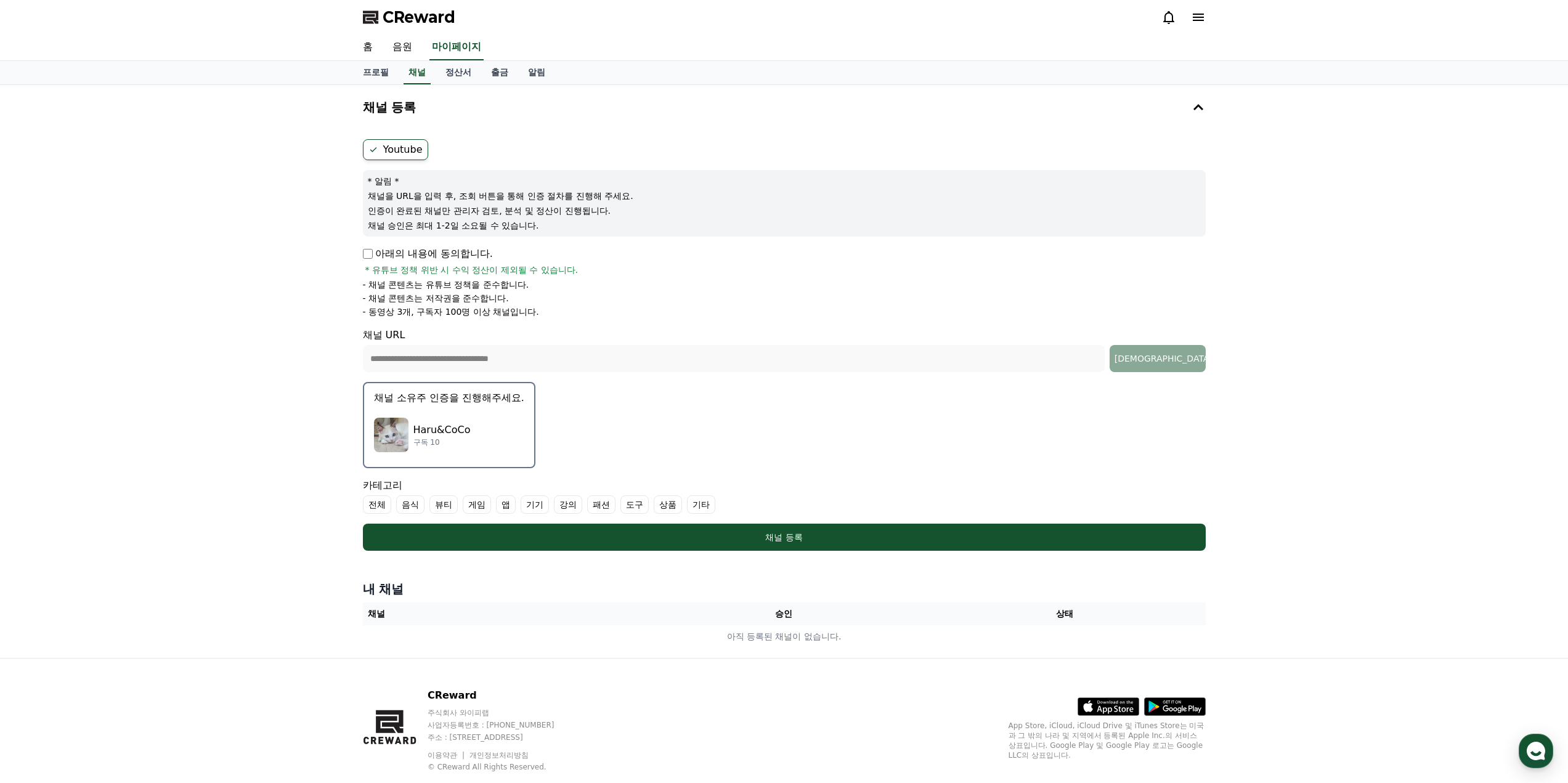
click at [416, 425] on p "Haru&CoCo" at bounding box center [442, 430] width 57 height 15
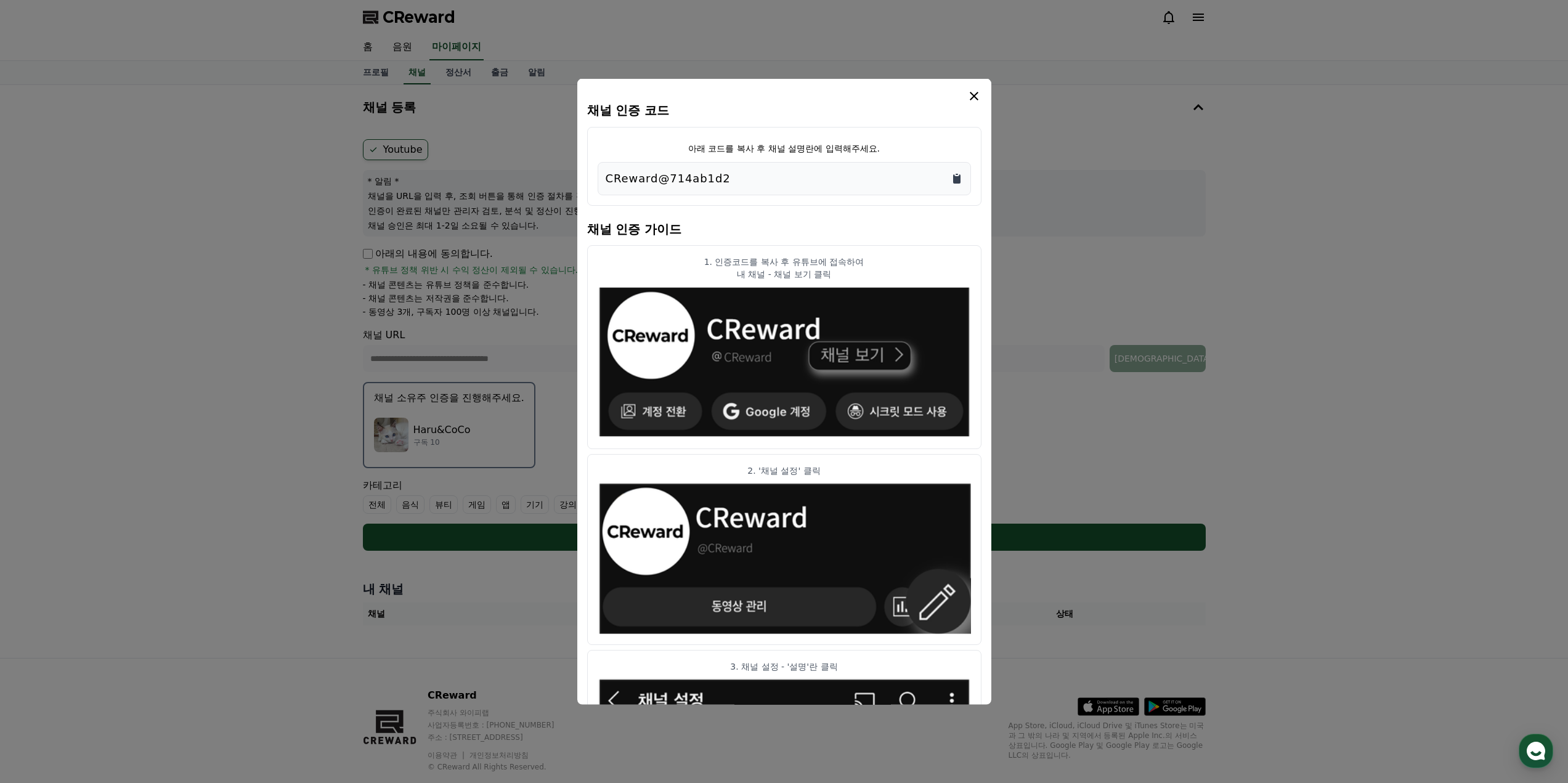
click at [960, 177] on icon "Copy to clipboard" at bounding box center [956, 178] width 7 height 9
click at [976, 97] on icon "modal" at bounding box center [973, 96] width 9 height 9
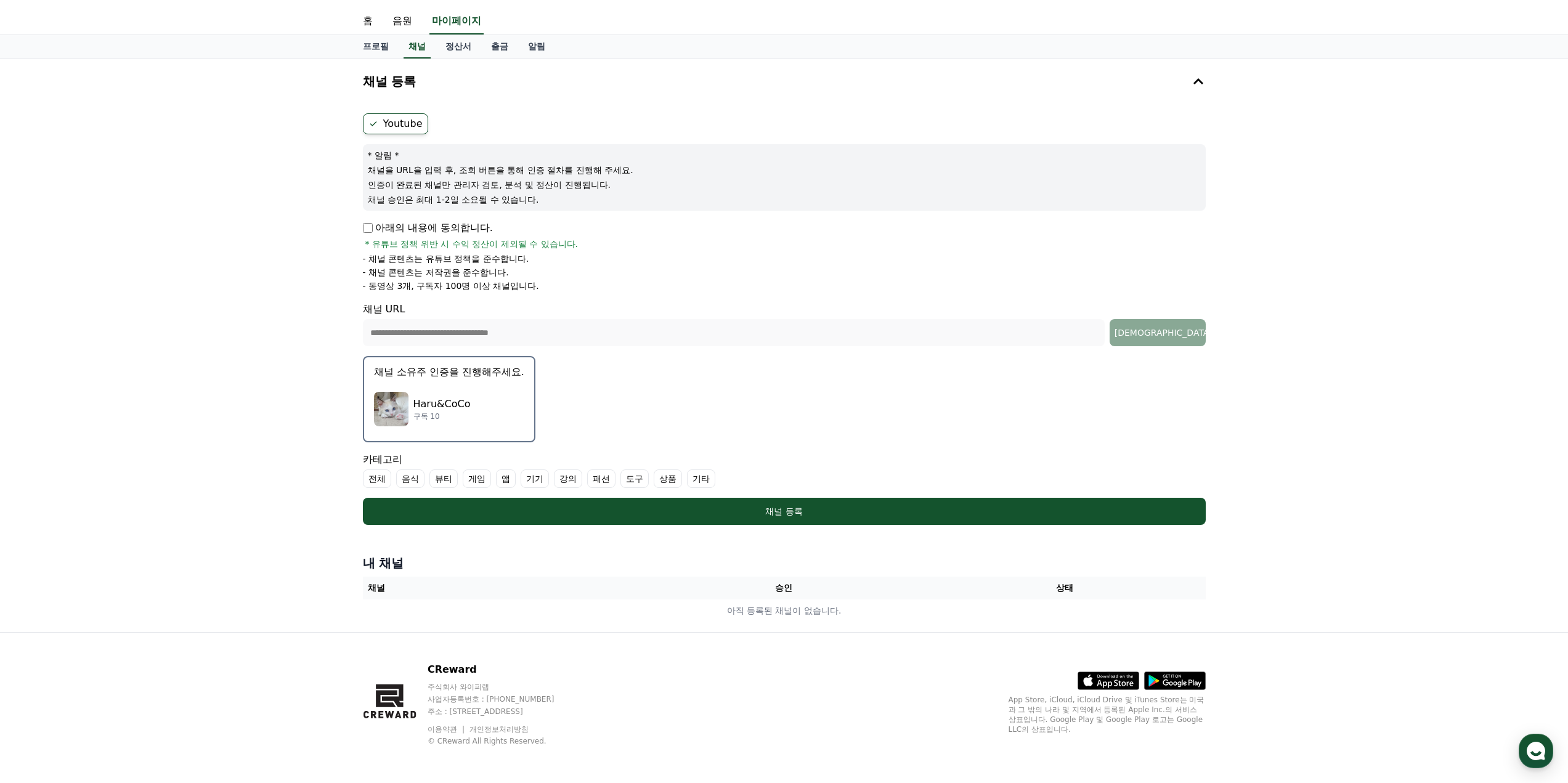
scroll to position [29, 0]
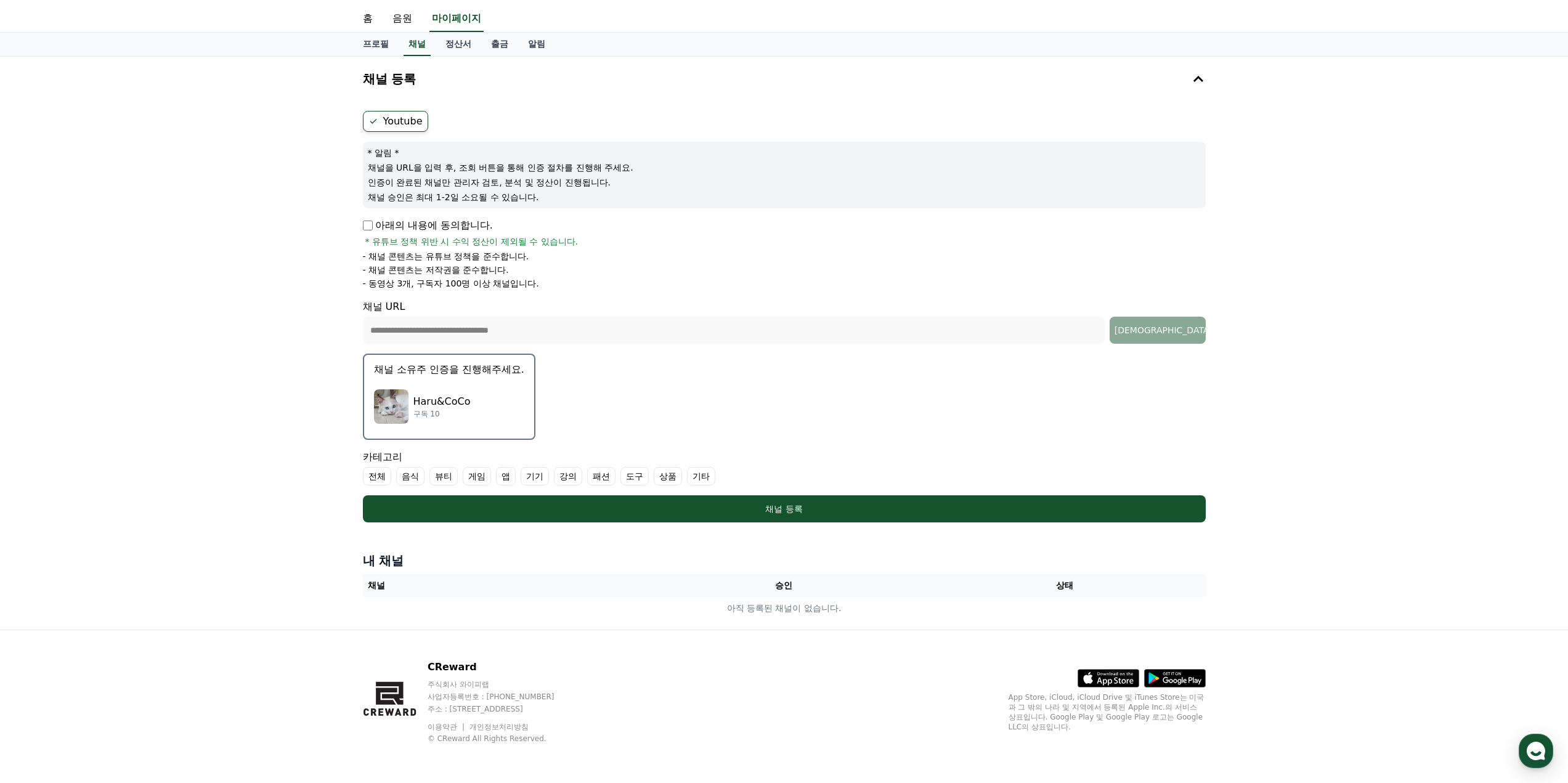
click at [665, 405] on form "**********" at bounding box center [784, 317] width 843 height 412
click at [409, 474] on label "음식" at bounding box center [410, 476] width 29 height 19
click at [384, 480] on label "전체" at bounding box center [376, 476] width 29 height 19
click at [425, 480] on icon at bounding box center [421, 476] width 10 height 10
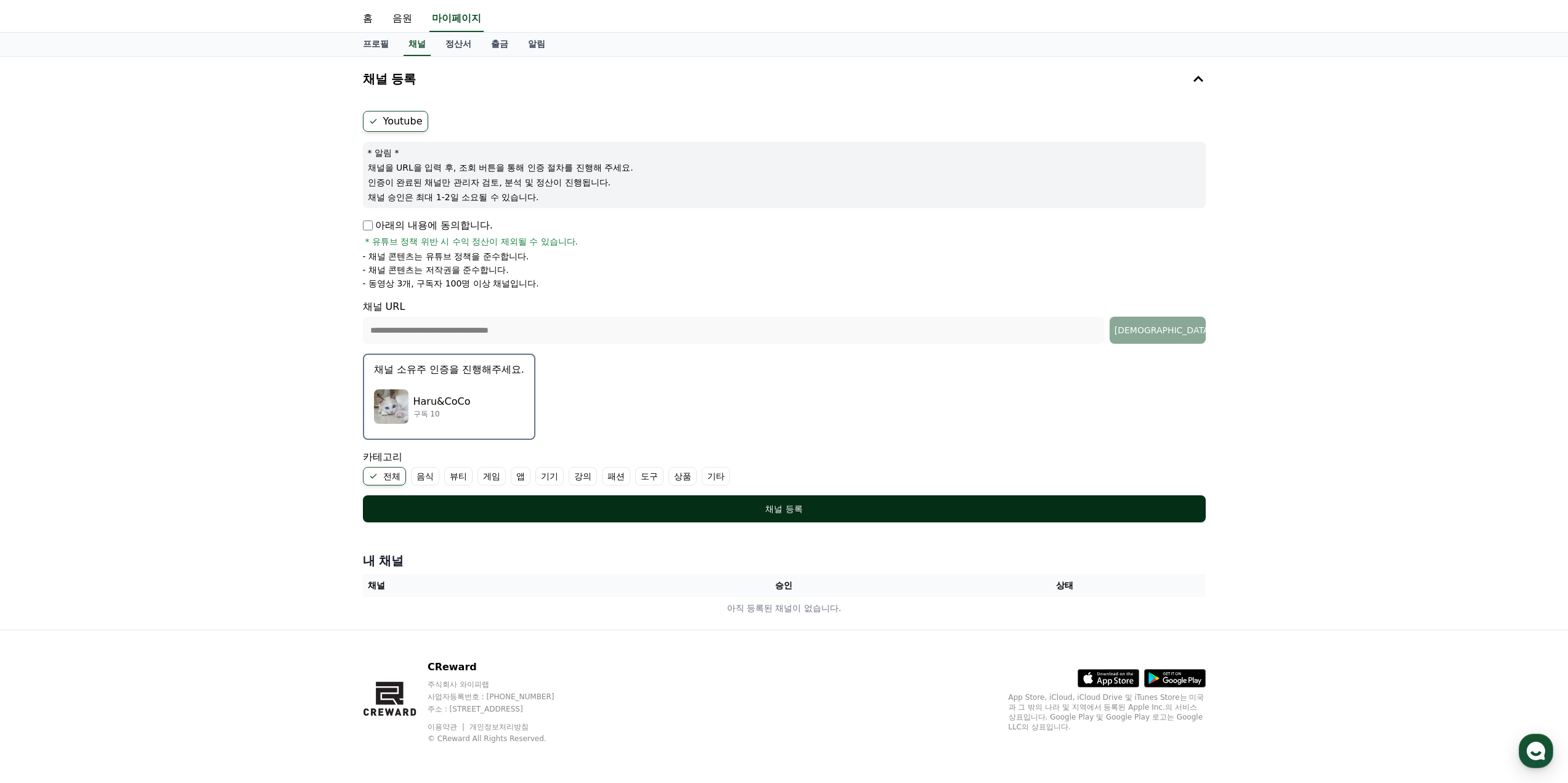
click at [543, 508] on div "채널 등록" at bounding box center [785, 509] width 794 height 12
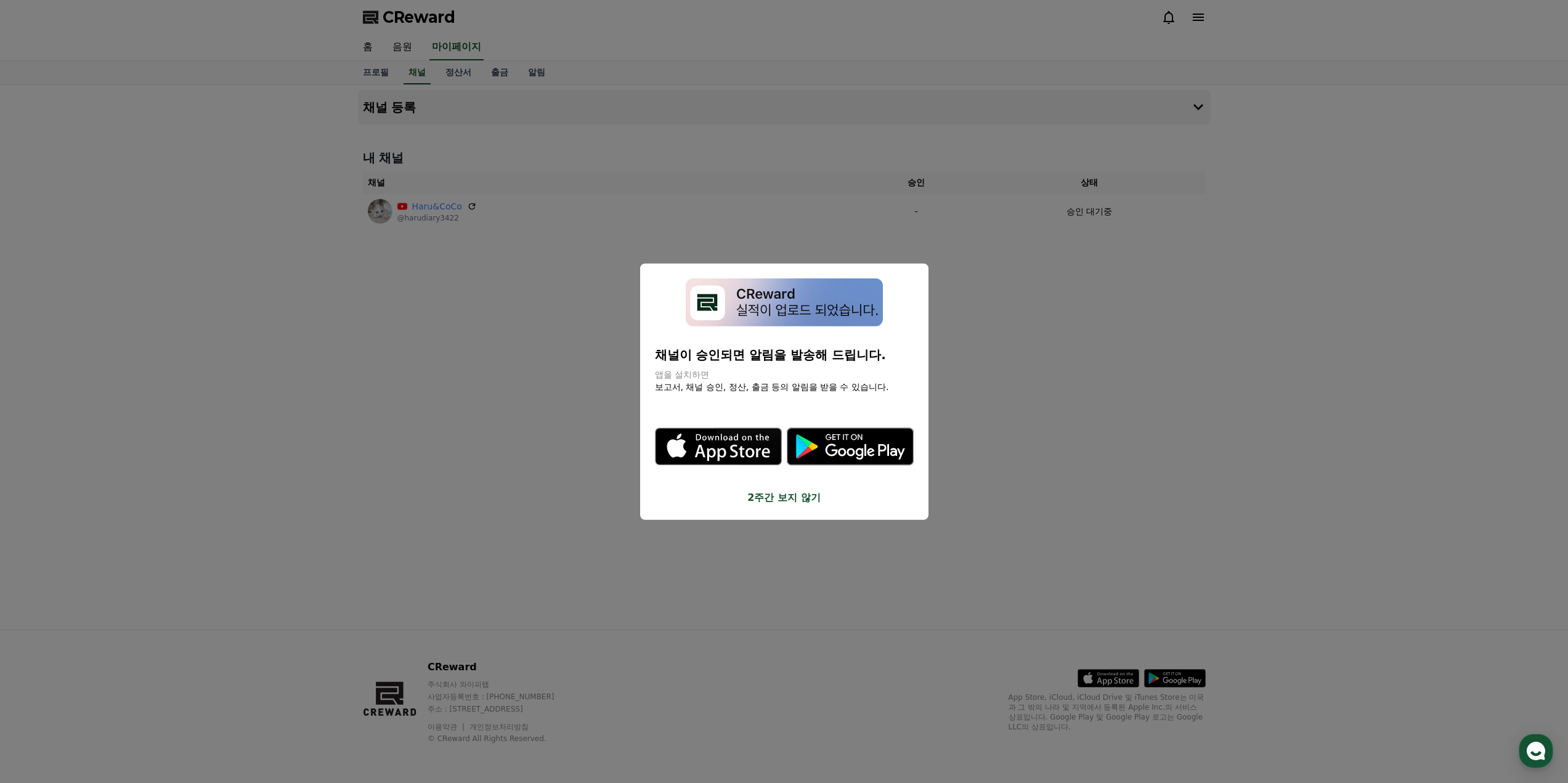
click at [725, 367] on div "채널이 승인되면 알림을 발송해 드립니다. 앱을 설치하면 보고서, 채널 승인, 정산, 출금 등의 알림을 받을 수 있습니다." at bounding box center [784, 369] width 259 height 47
click at [828, 447] on icon "modal" at bounding box center [849, 447] width 127 height 38
click at [535, 302] on button "close modal" at bounding box center [784, 391] width 1568 height 783
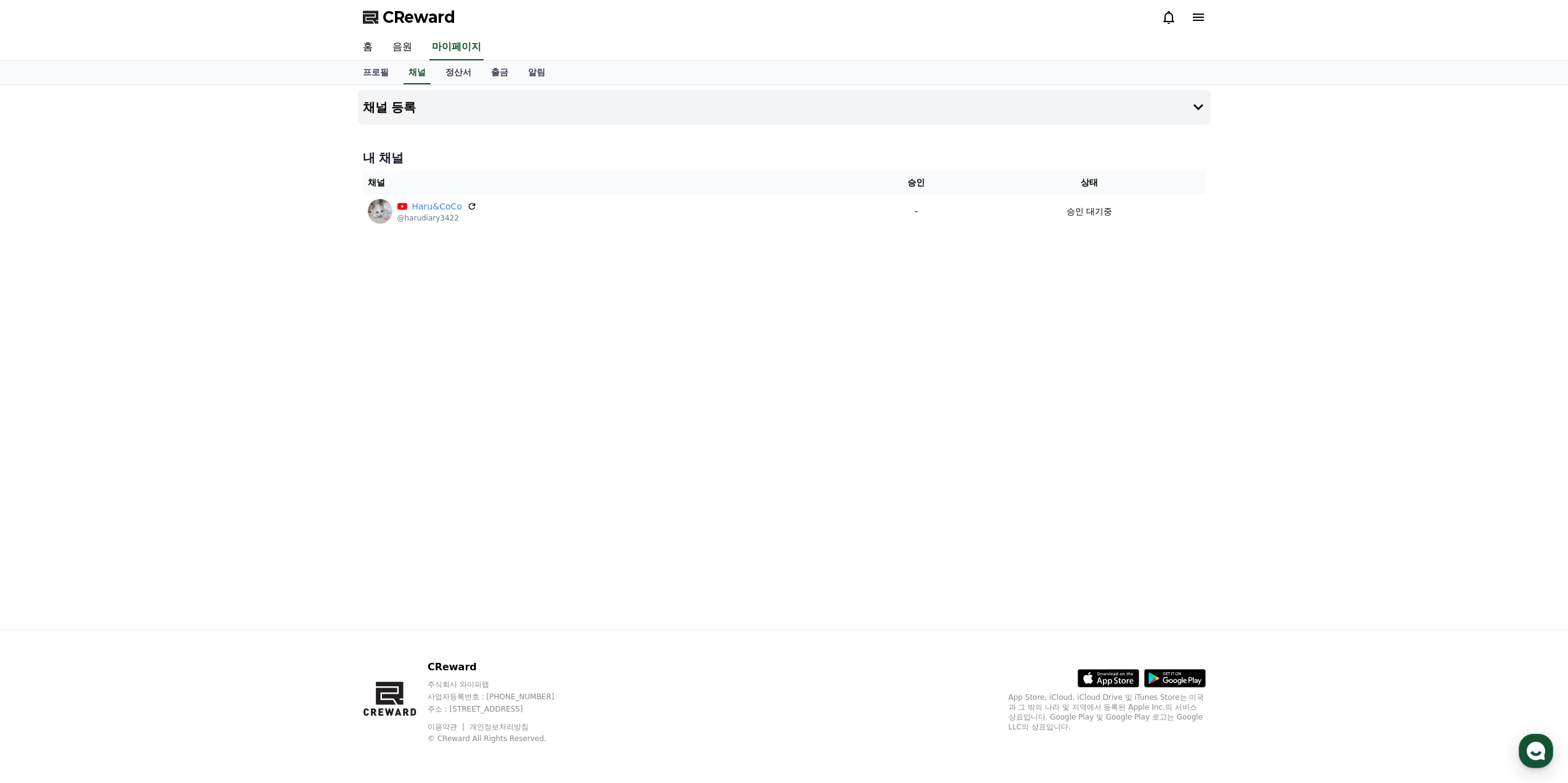
click at [698, 412] on div "채널 등록 내 채널 채널 승인 상태 Haru&CoCo @harudiary3422 - 승인 대기중" at bounding box center [784, 357] width 862 height 545
click at [696, 410] on div "채널 등록 내 채널 채널 승인 상태 Haru&CoCo @harudiary3422 - 승인 대기중" at bounding box center [784, 357] width 862 height 545
click at [367, 72] on link "프로필" at bounding box center [376, 73] width 46 height 24
select select "**********"
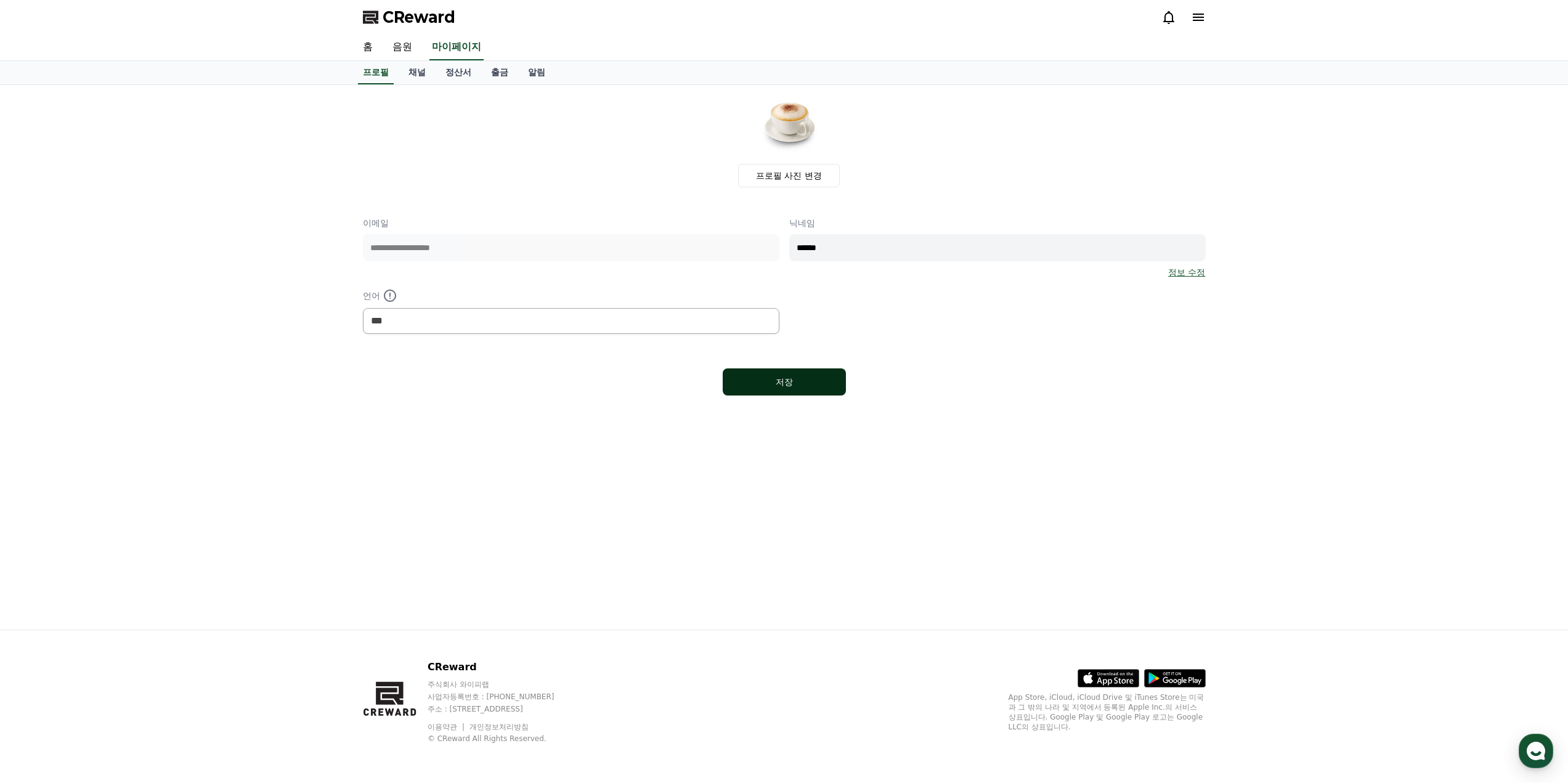
click at [765, 374] on button "저장" at bounding box center [784, 381] width 123 height 27
select select "**********"
click at [416, 77] on link "채널" at bounding box center [416, 73] width 37 height 24
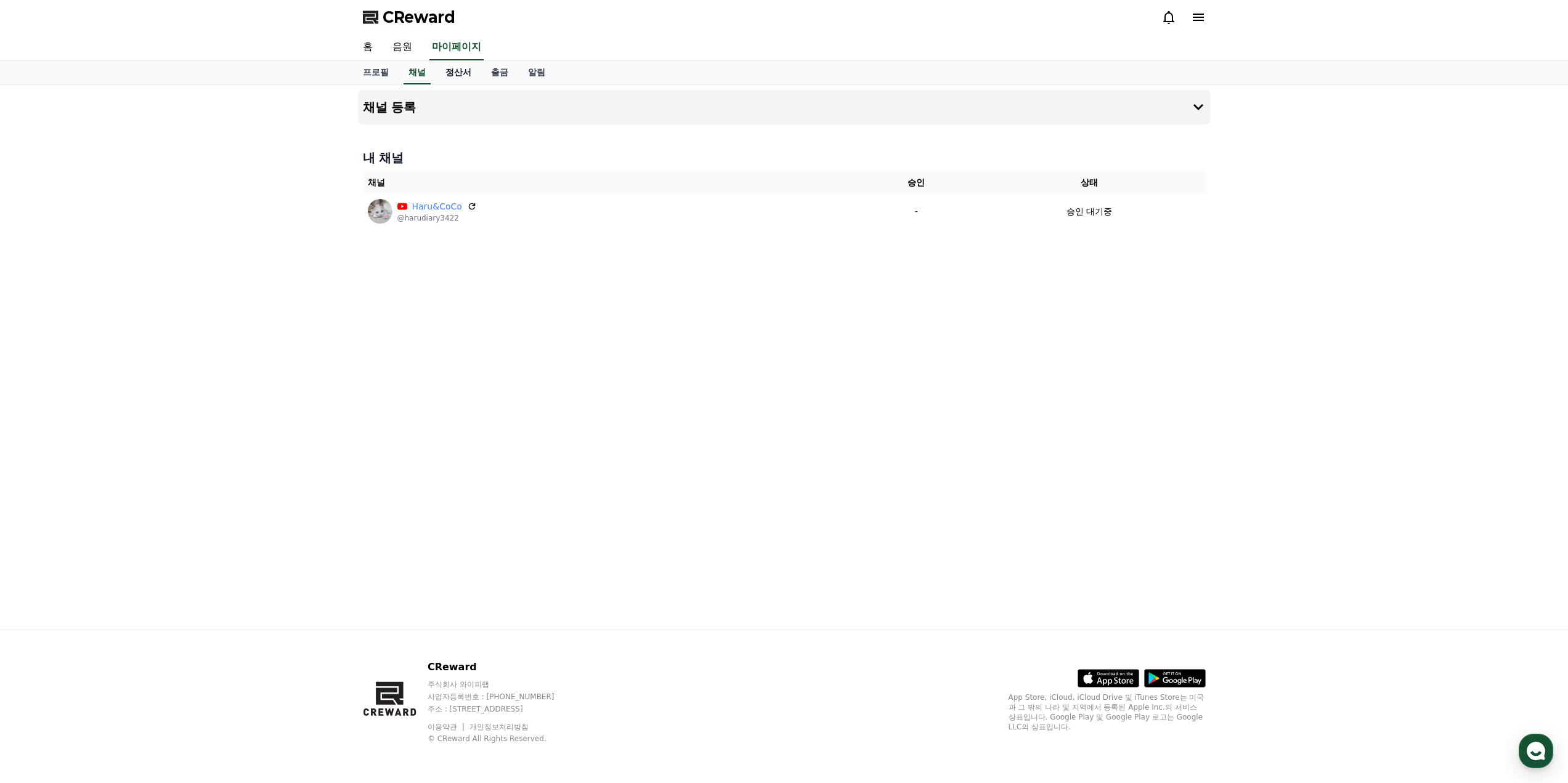
click at [447, 78] on link "정산서" at bounding box center [458, 73] width 46 height 24
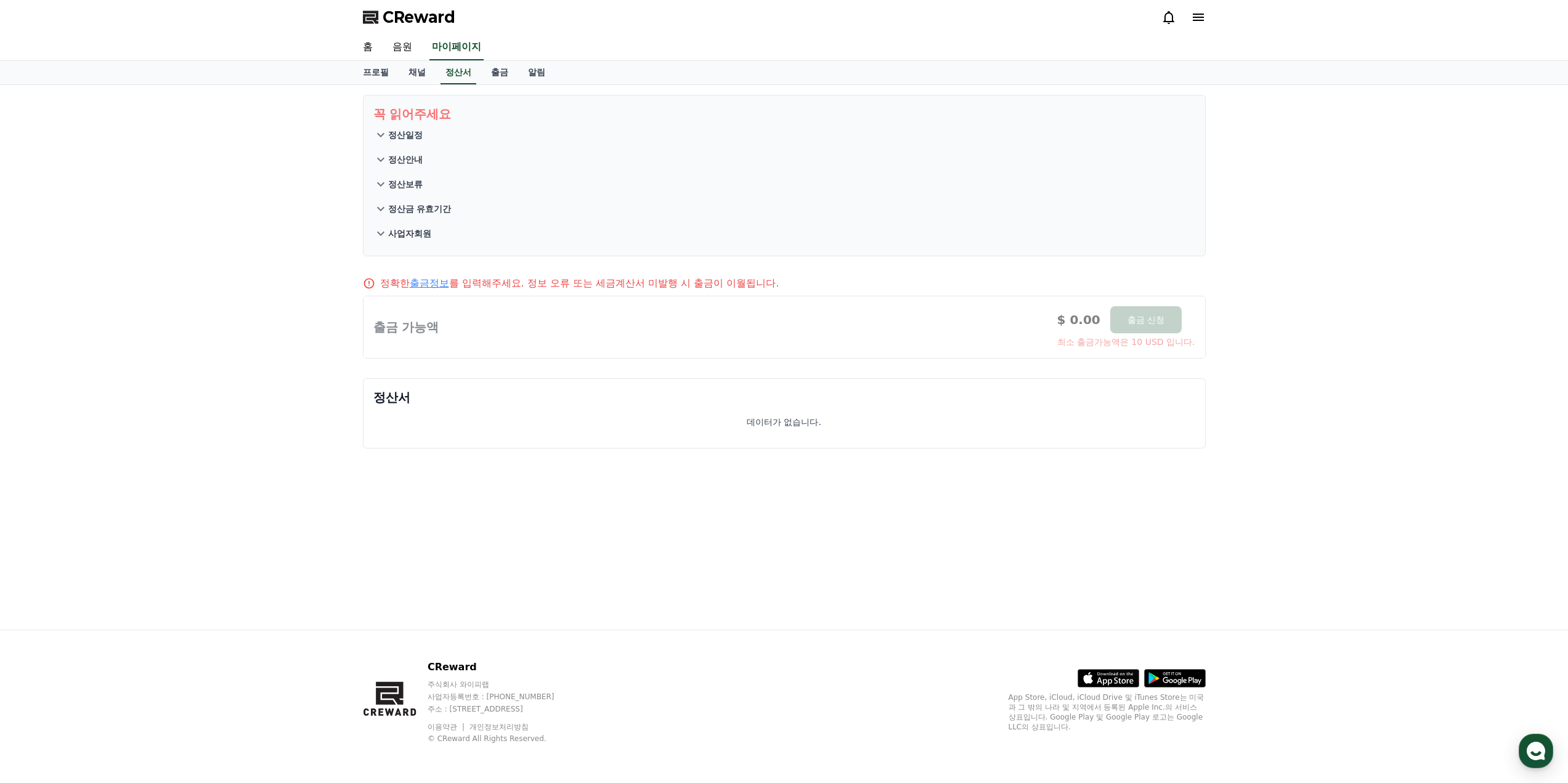
click at [395, 138] on p "정산일정" at bounding box center [405, 135] width 34 height 12
